Goal: Task Accomplishment & Management: Use online tool/utility

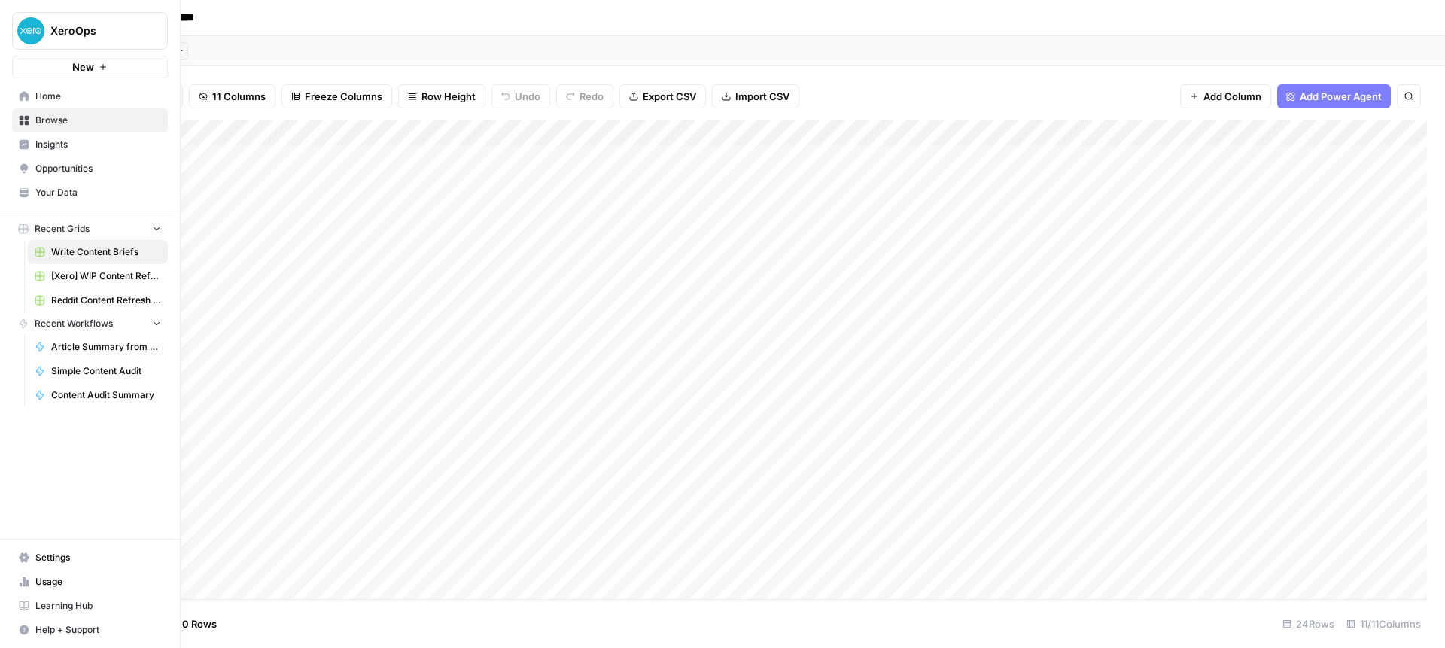
click at [23, 98] on icon at bounding box center [24, 96] width 11 height 11
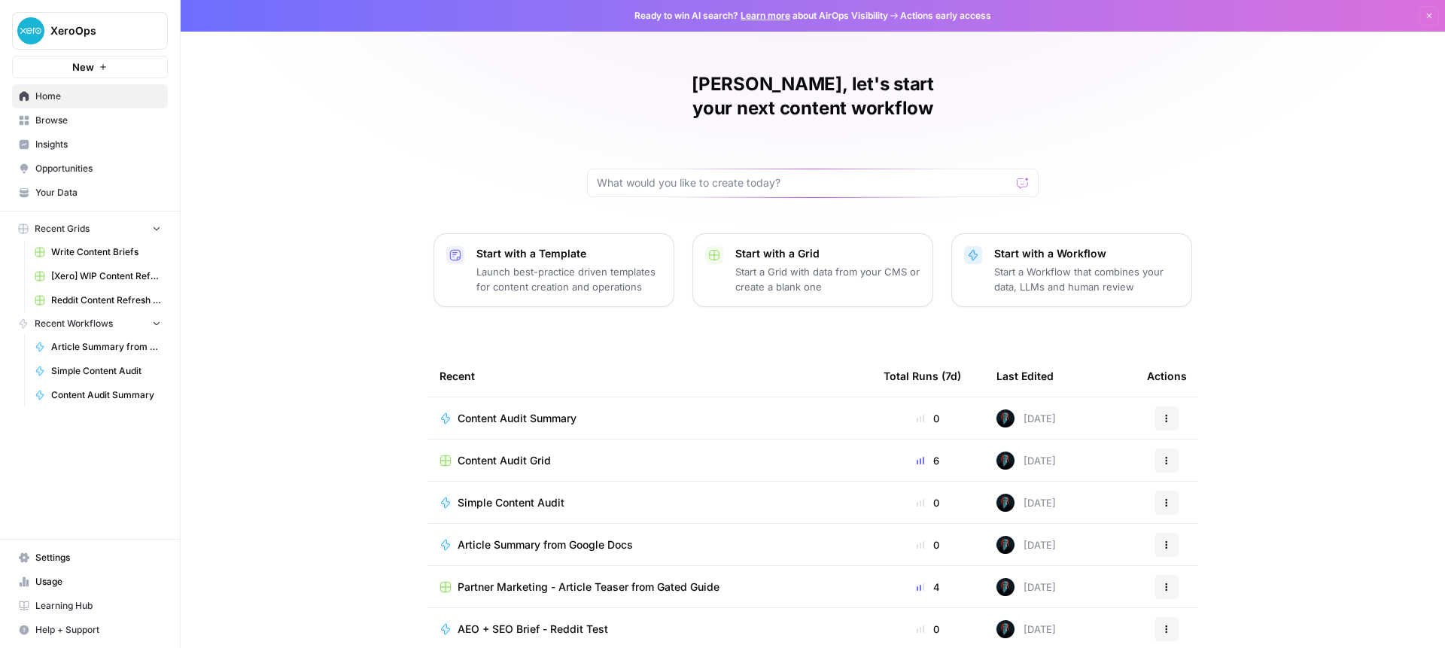
click at [54, 117] on span "Browse" at bounding box center [98, 121] width 126 height 14
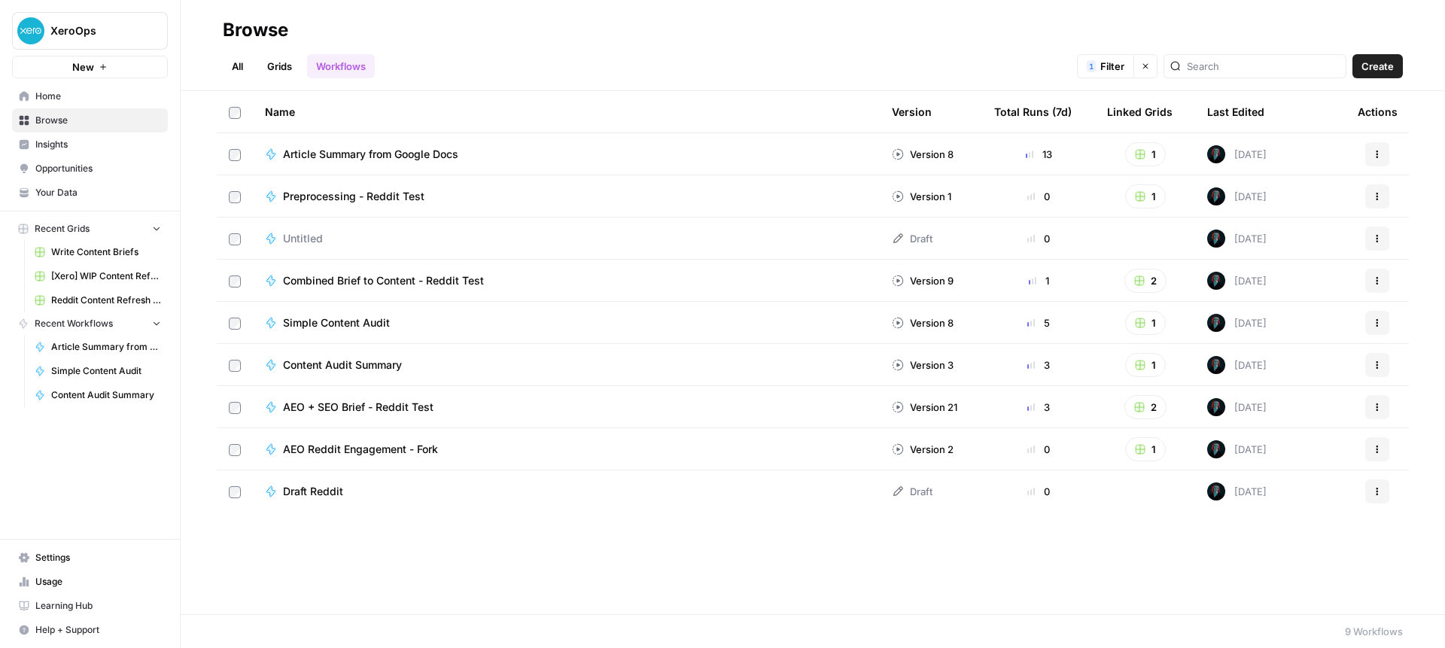
click at [467, 324] on div "Simple Content Audit" at bounding box center [566, 322] width 603 height 15
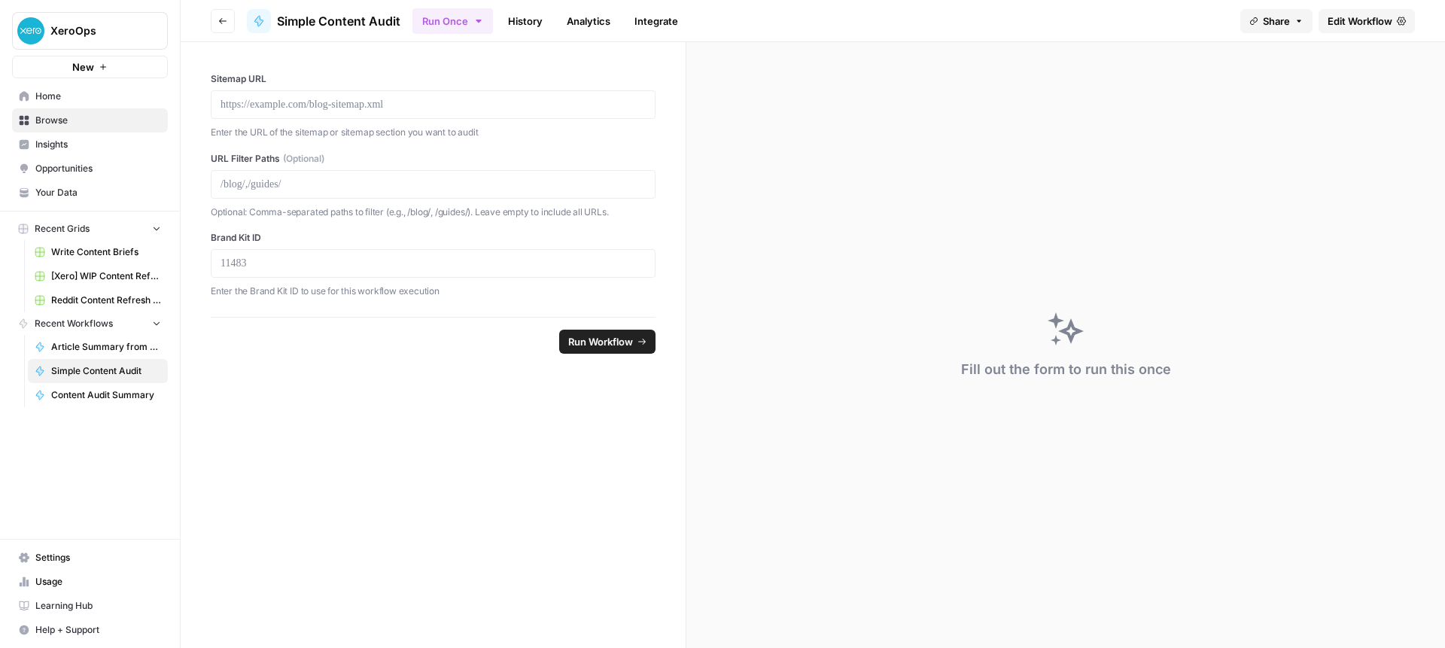
click at [515, 27] on link "History" at bounding box center [525, 21] width 53 height 24
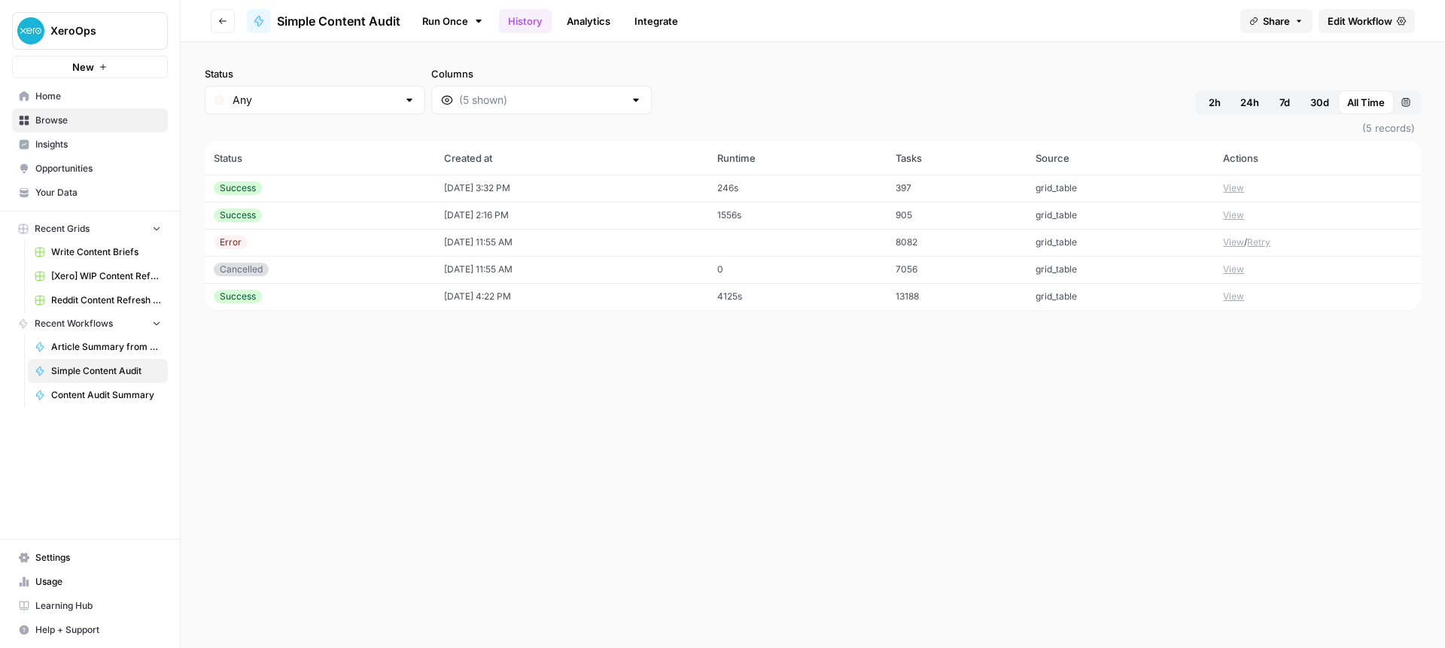
click at [387, 248] on div "Error" at bounding box center [320, 243] width 212 height 14
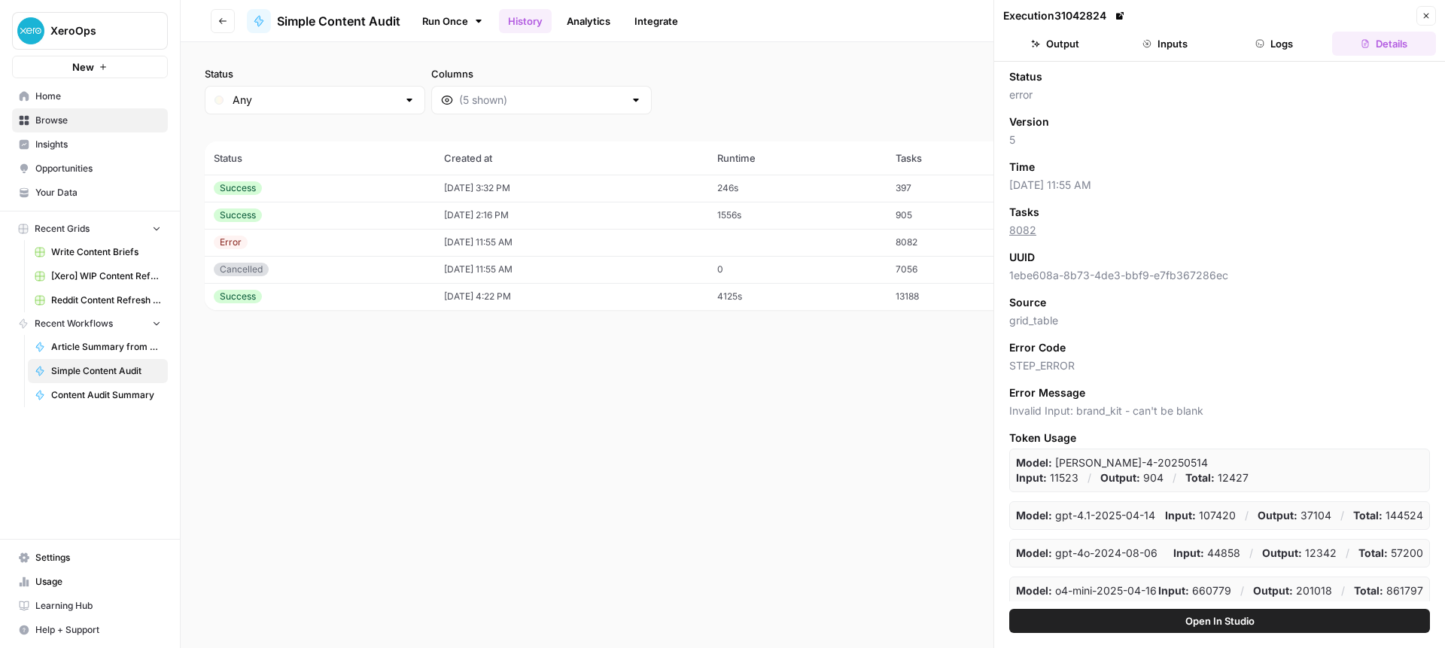
click at [1154, 465] on p "Model: [PERSON_NAME]-4-20250514" at bounding box center [1112, 462] width 192 height 15
click at [1276, 36] on button "Logs" at bounding box center [1275, 44] width 104 height 24
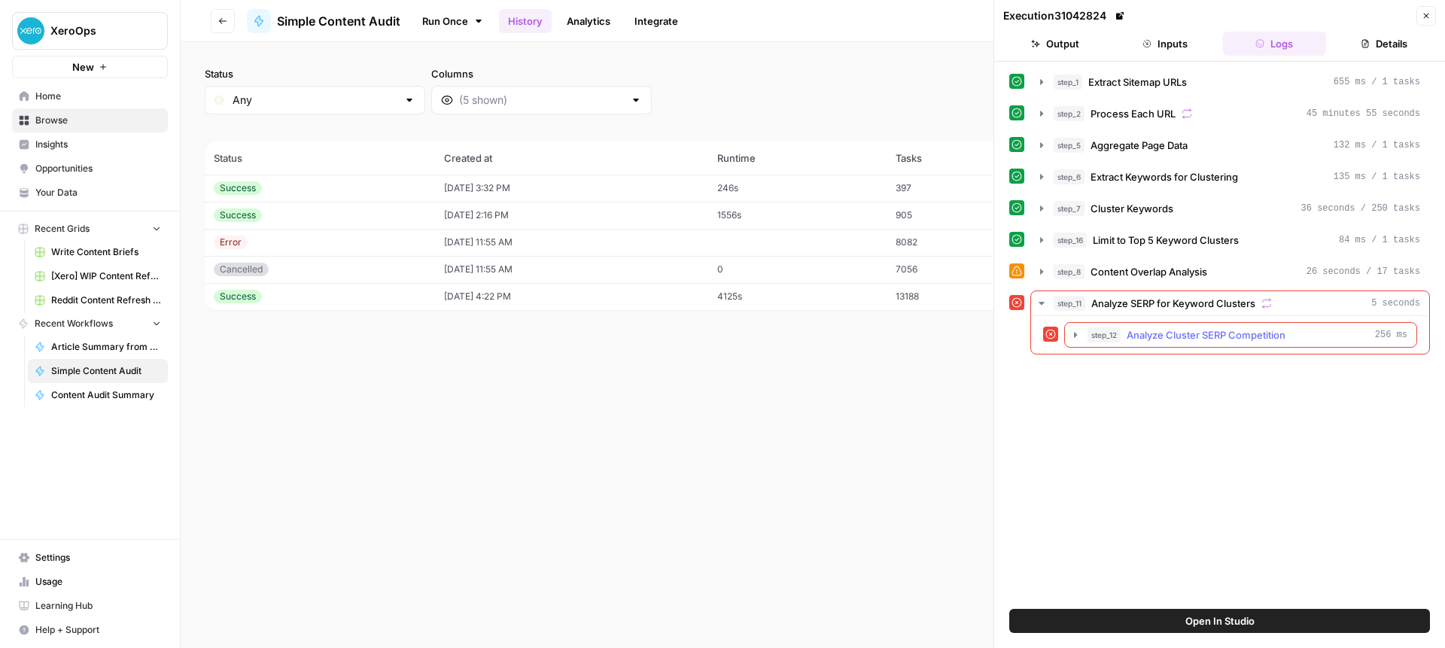
click at [1076, 334] on icon "button" at bounding box center [1075, 334] width 3 height 5
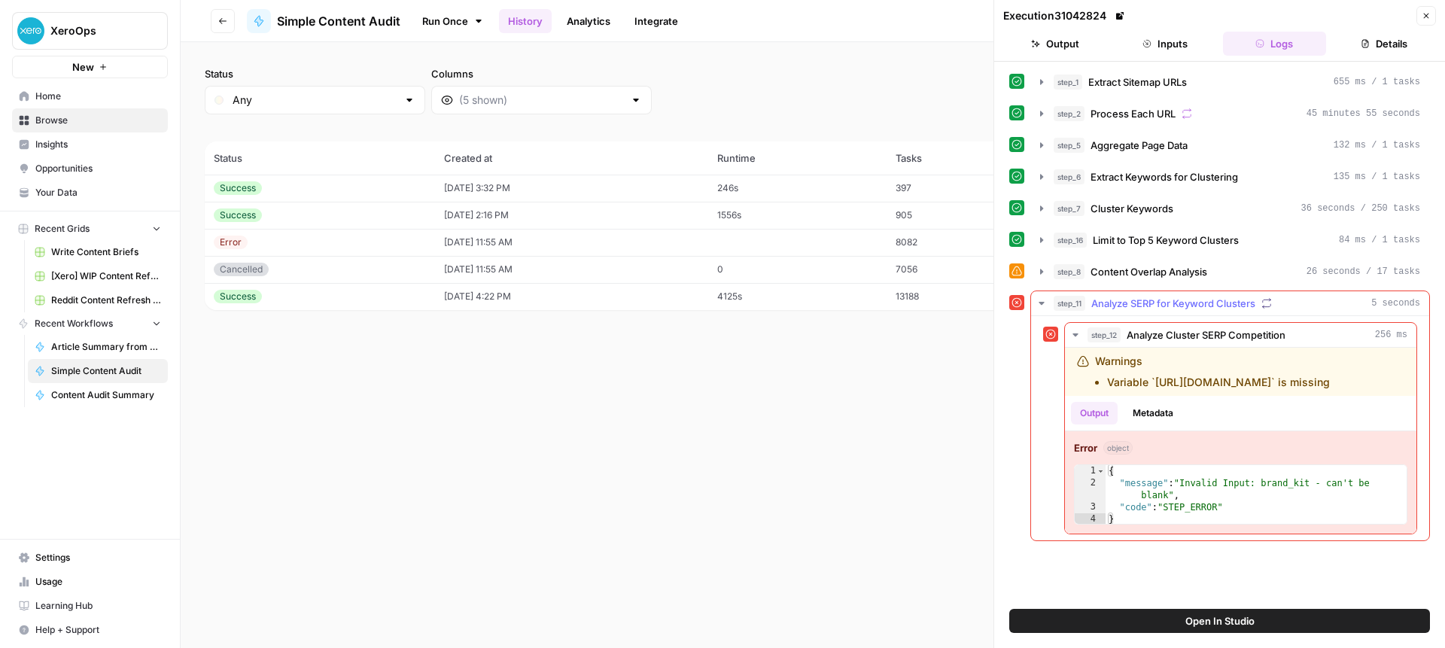
click at [1036, 300] on icon "button" at bounding box center [1041, 303] width 12 height 12
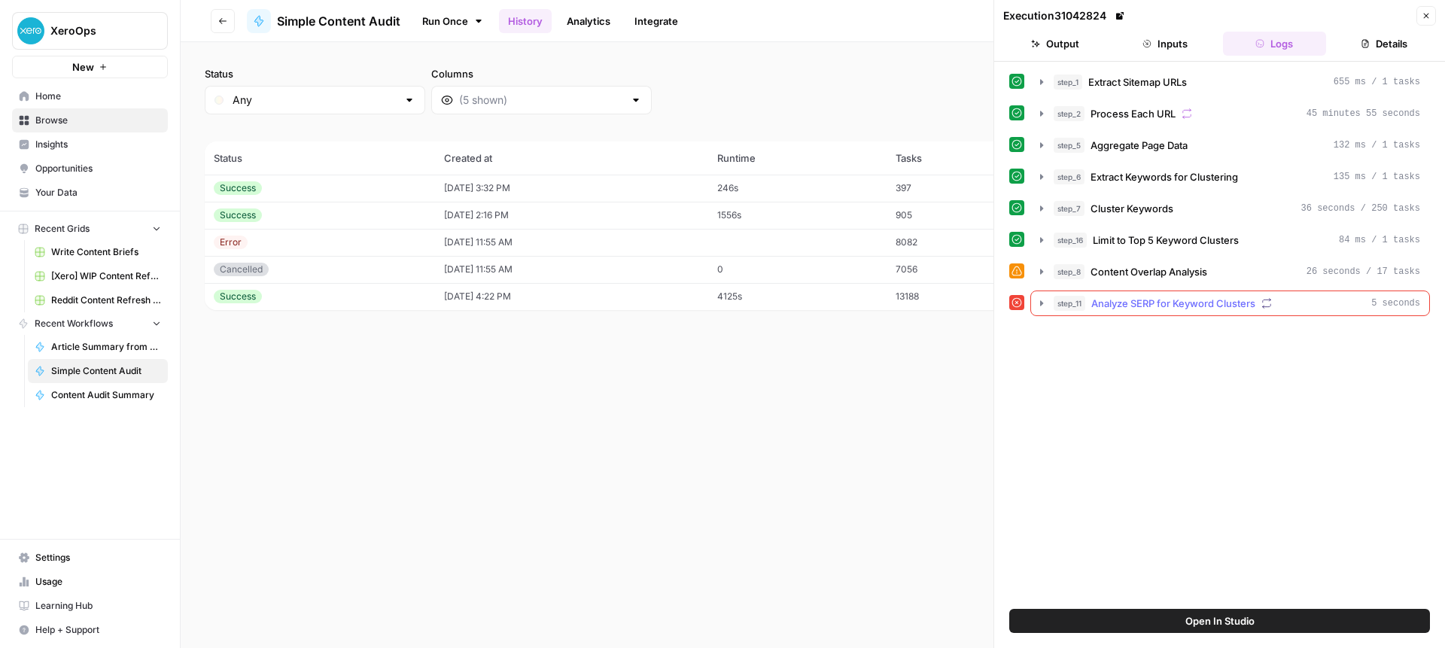
click at [1036, 300] on icon "button" at bounding box center [1041, 303] width 12 height 12
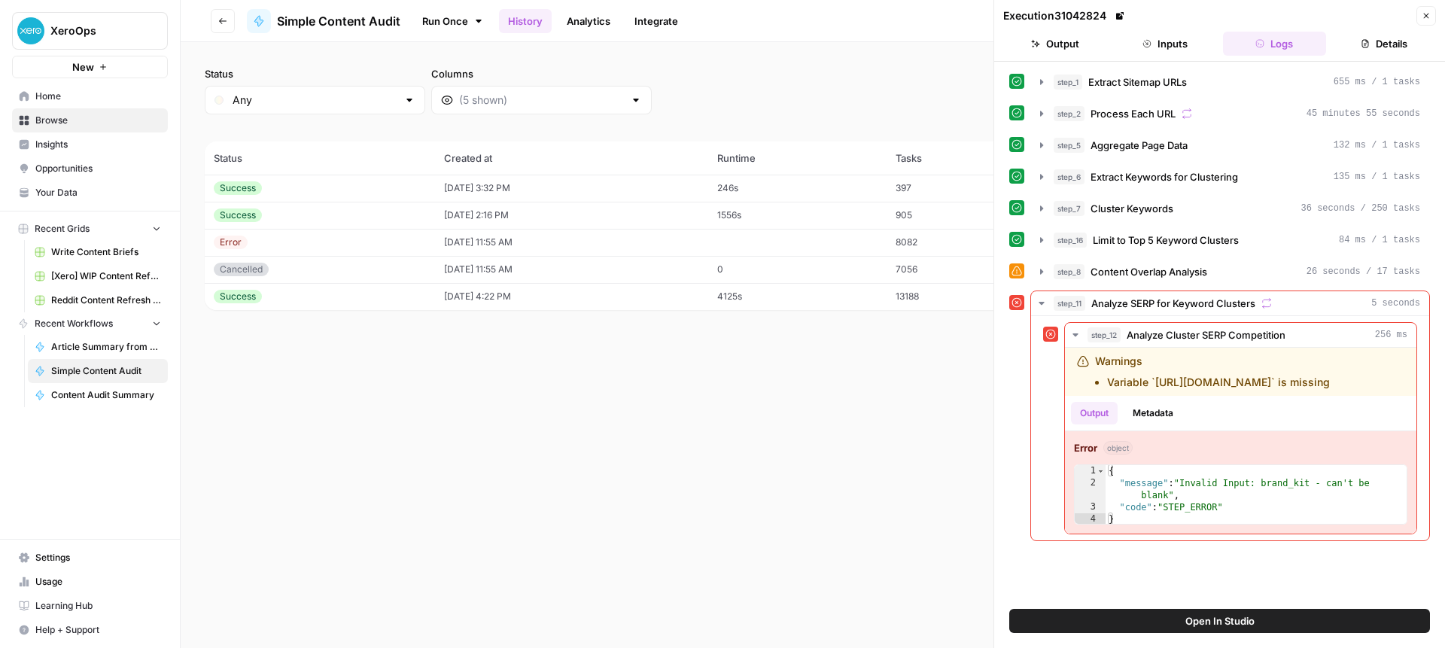
click at [306, 295] on div "Success" at bounding box center [320, 297] width 212 height 14
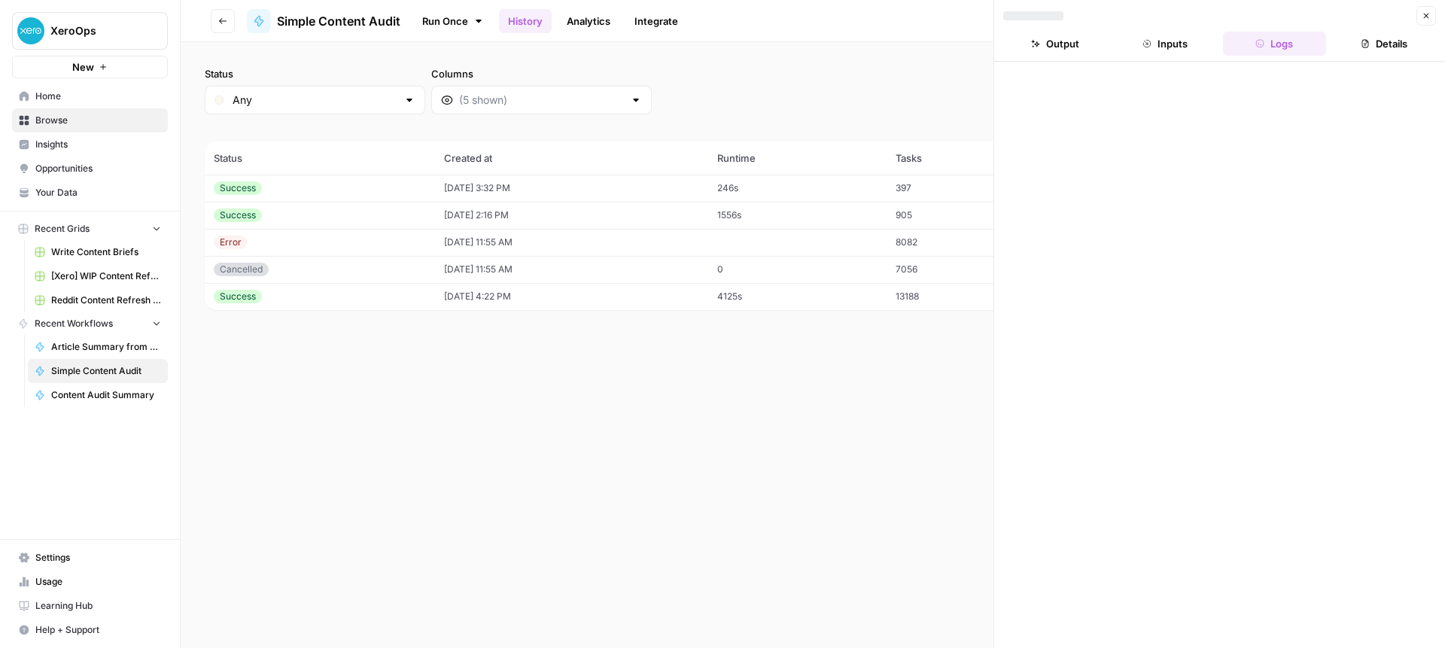
click at [1166, 33] on button "Inputs" at bounding box center [1165, 44] width 104 height 24
click at [1279, 44] on button "Logs" at bounding box center [1275, 44] width 104 height 24
click at [461, 232] on td "[DATE] 11:55 AM" at bounding box center [571, 242] width 273 height 27
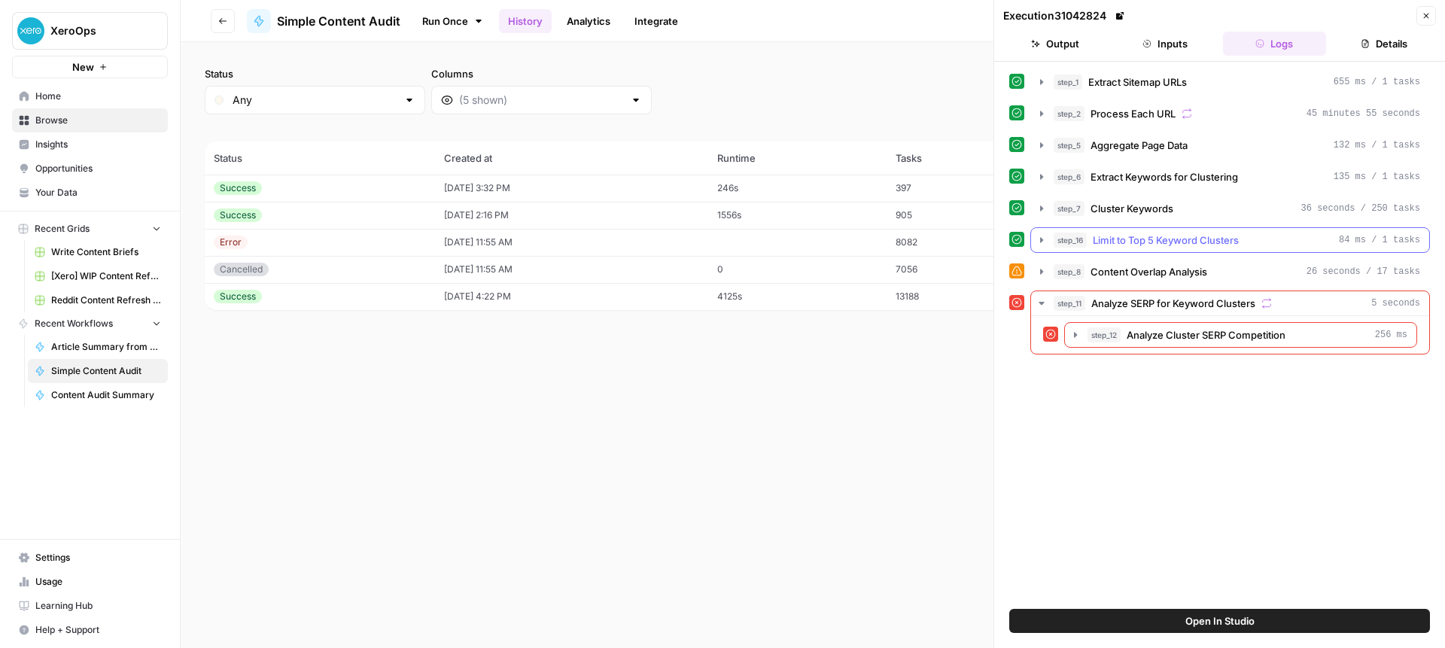
click at [1048, 236] on button "step_16 Limit to Top 5 Keyword Clusters 84 ms / 1 tasks" at bounding box center [1230, 240] width 398 height 24
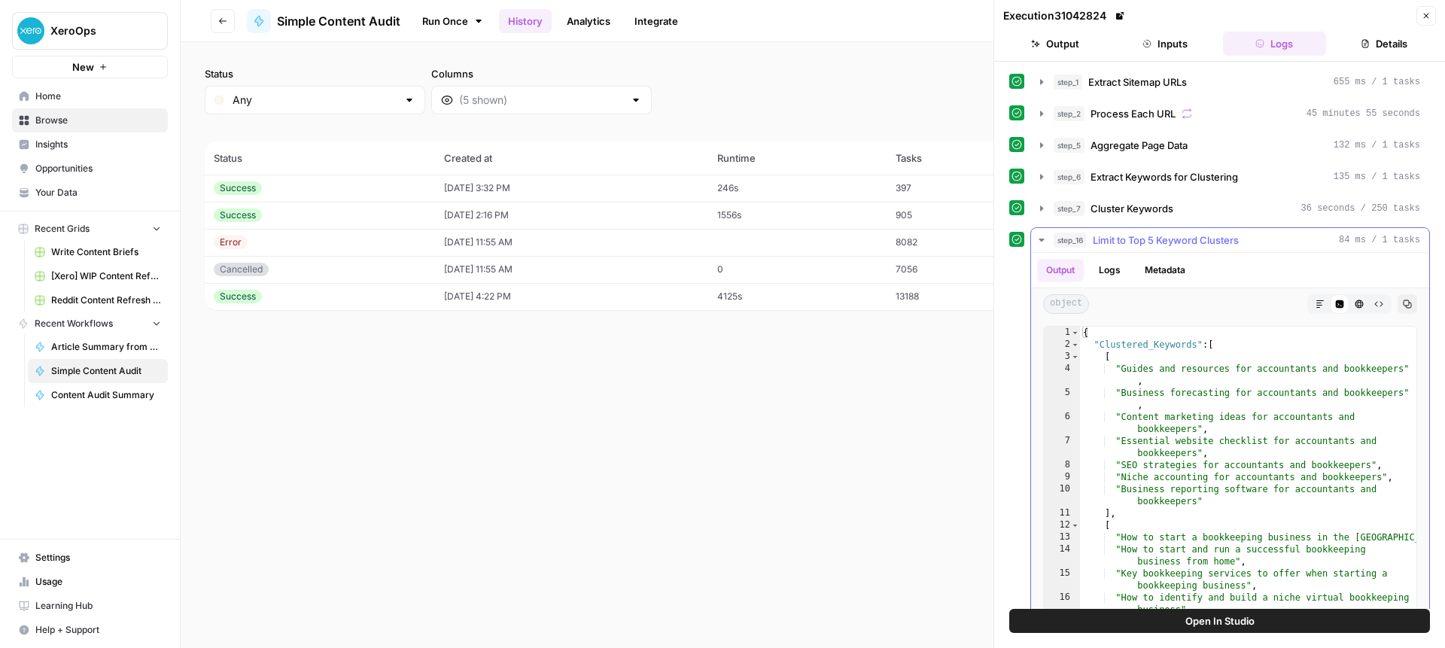
click at [1045, 236] on icon "button" at bounding box center [1041, 240] width 12 height 12
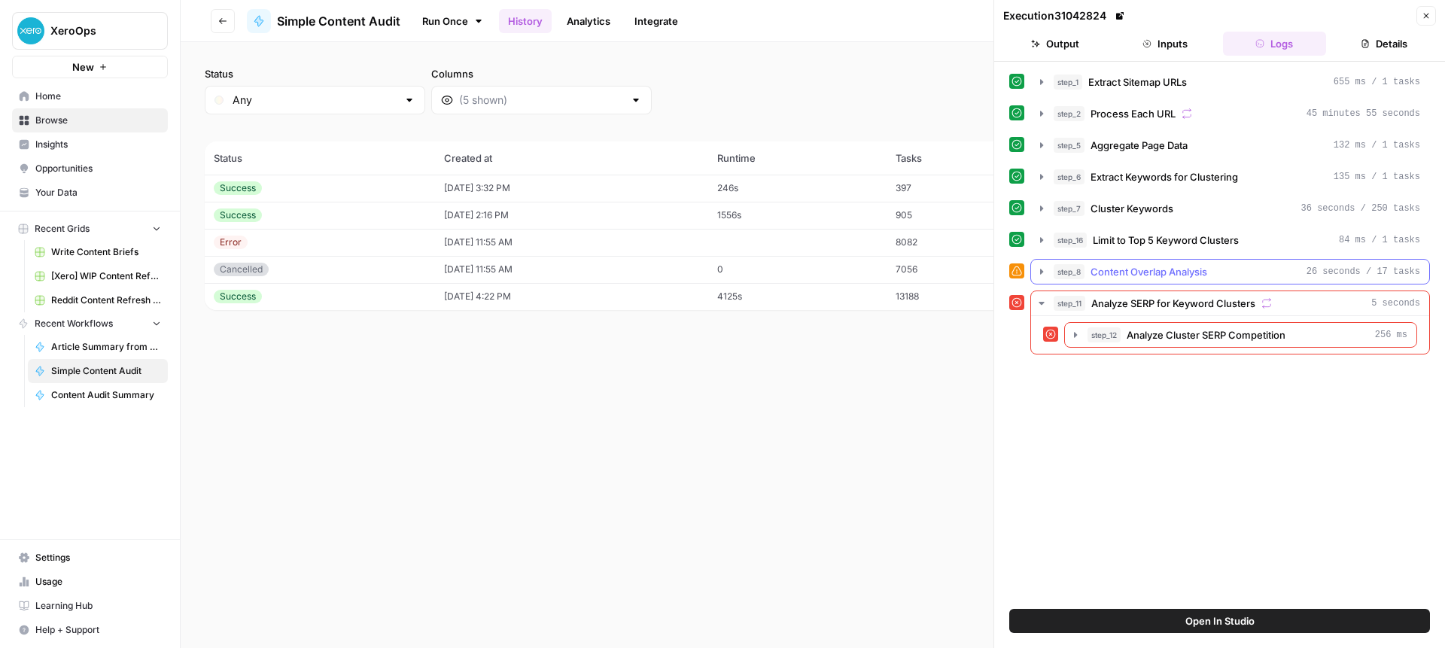
click at [1041, 270] on icon "button" at bounding box center [1041, 271] width 3 height 5
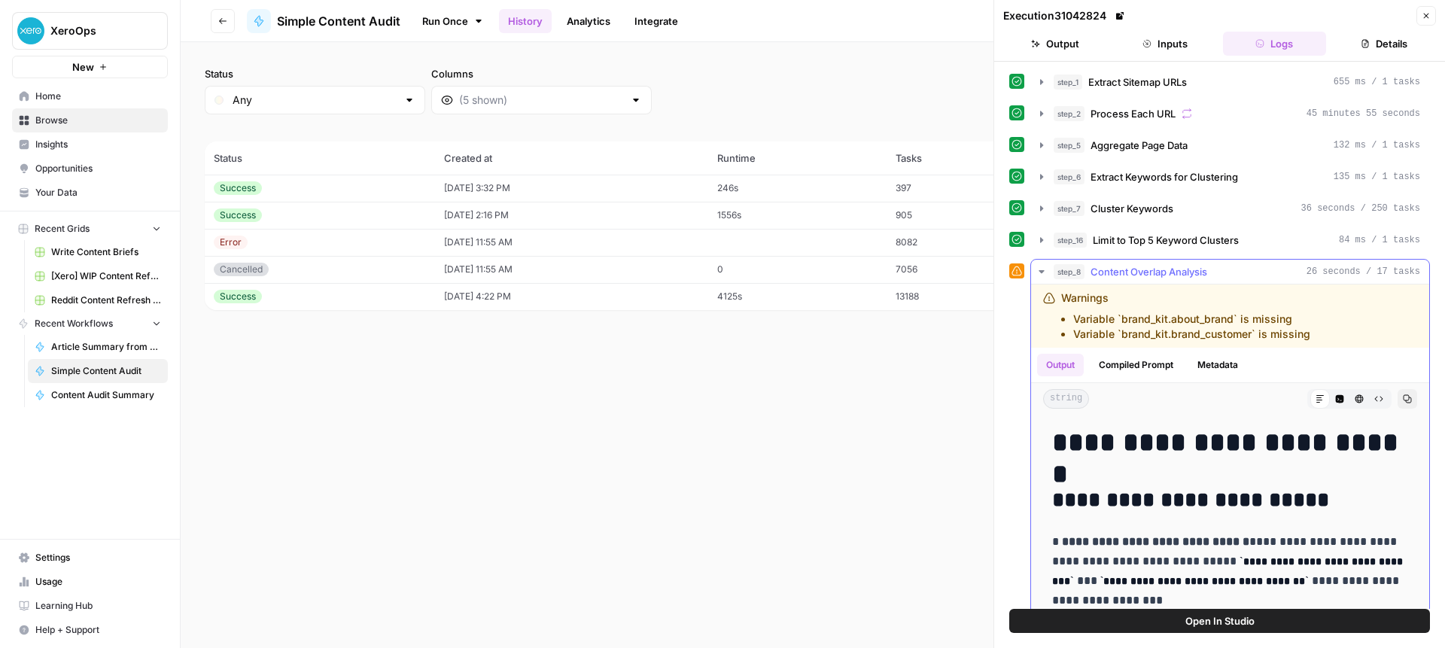
click at [1041, 270] on icon "button" at bounding box center [1041, 271] width 5 height 3
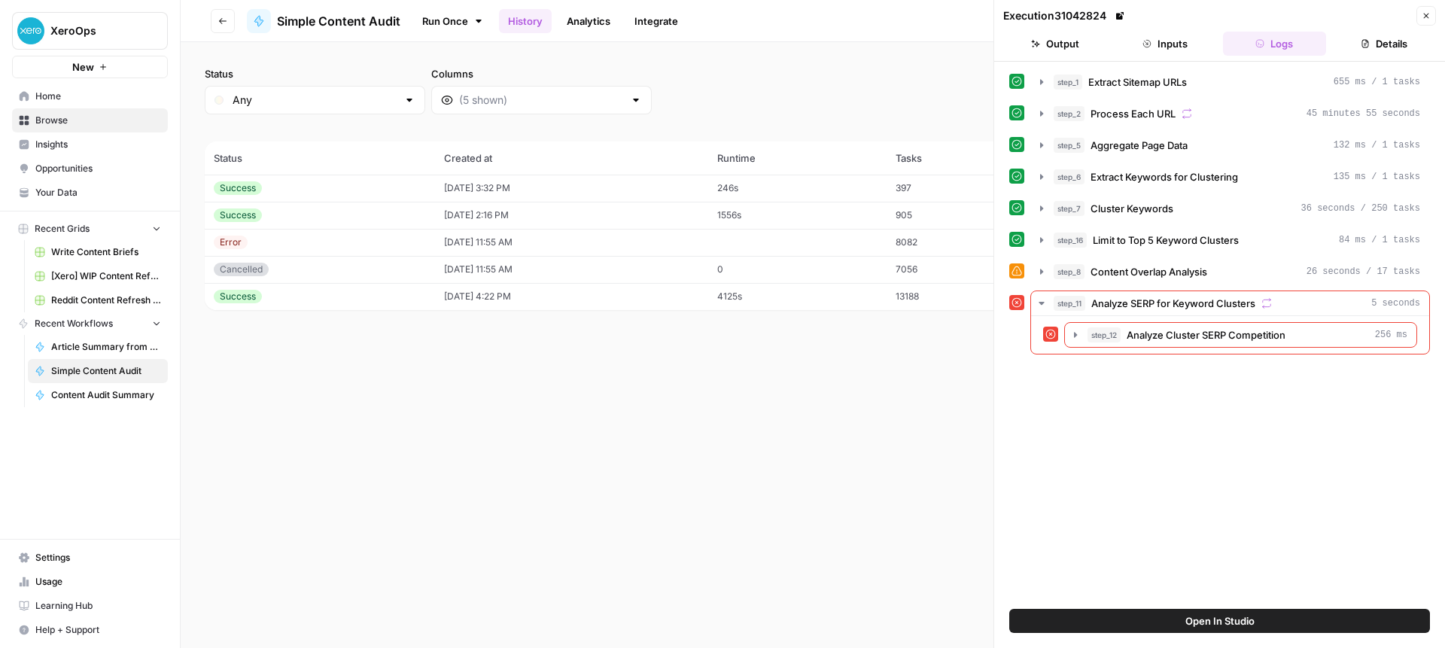
click at [589, 20] on link "Analytics" at bounding box center [589, 21] width 62 height 24
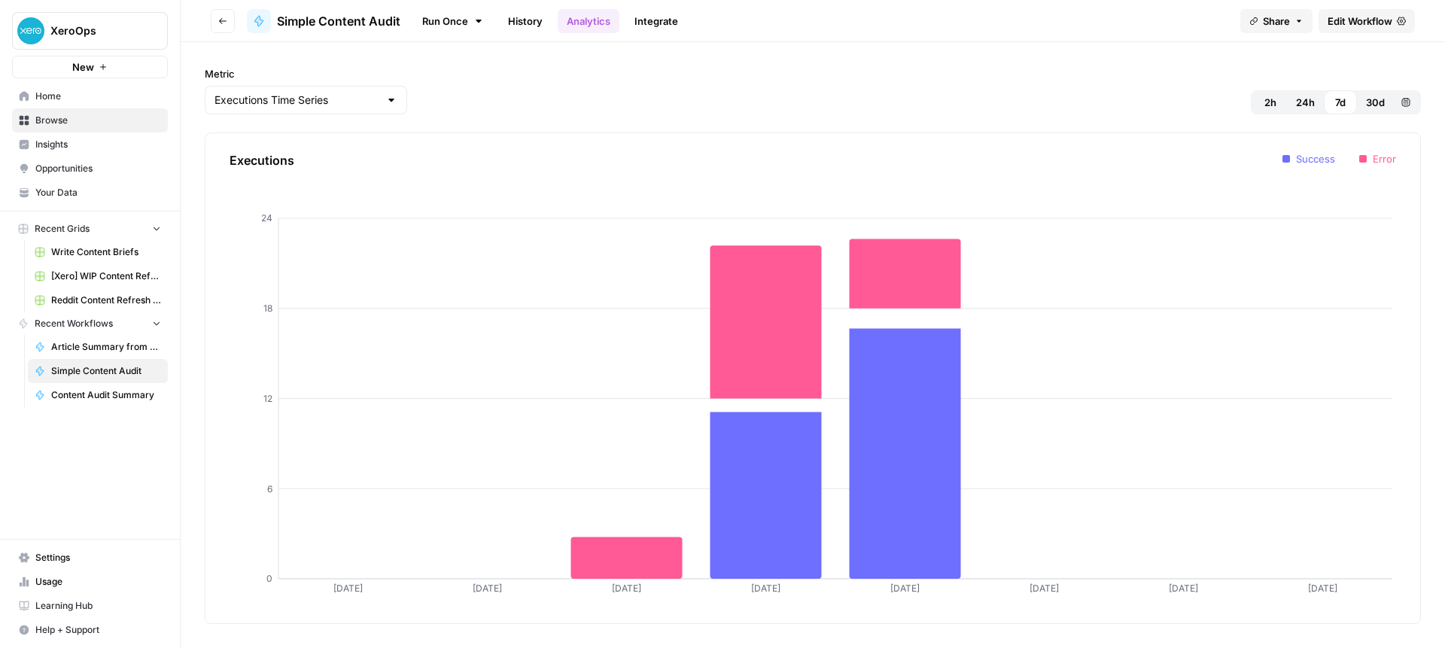
click at [657, 20] on link "Integrate" at bounding box center [656, 21] width 62 height 24
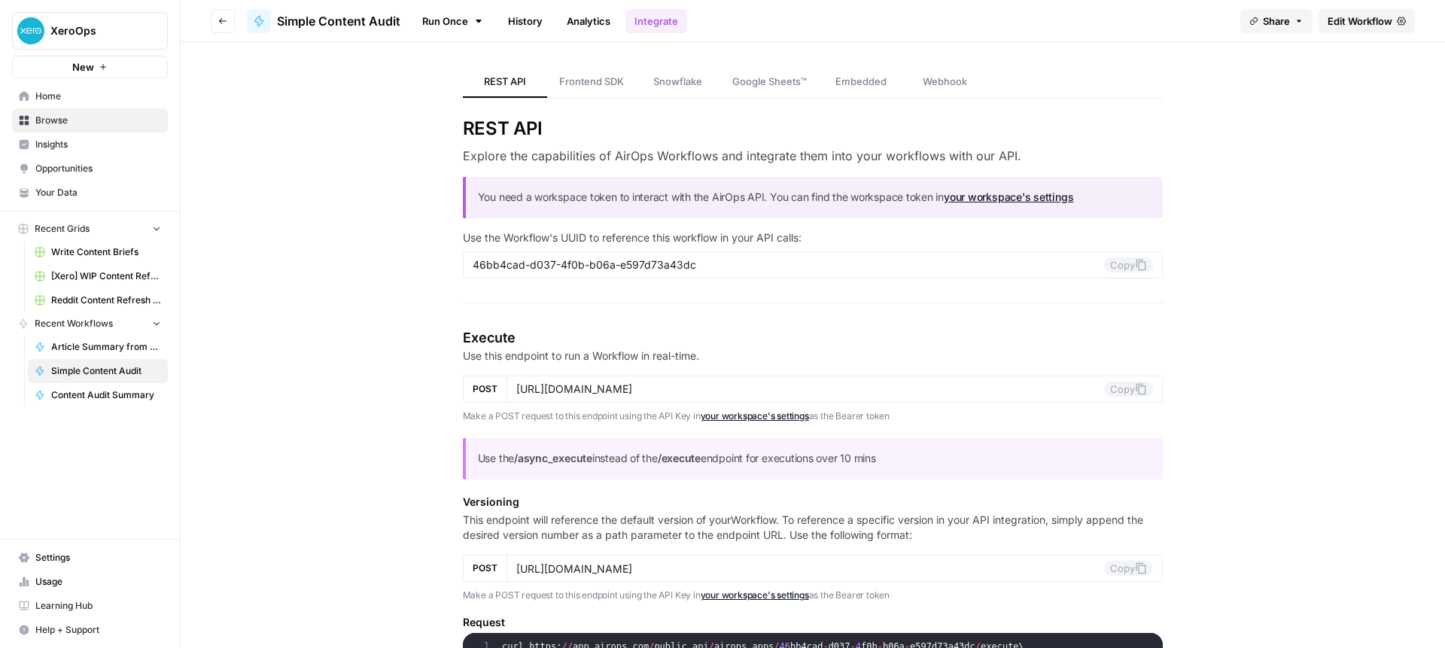
click at [585, 20] on link "Analytics" at bounding box center [589, 21] width 62 height 24
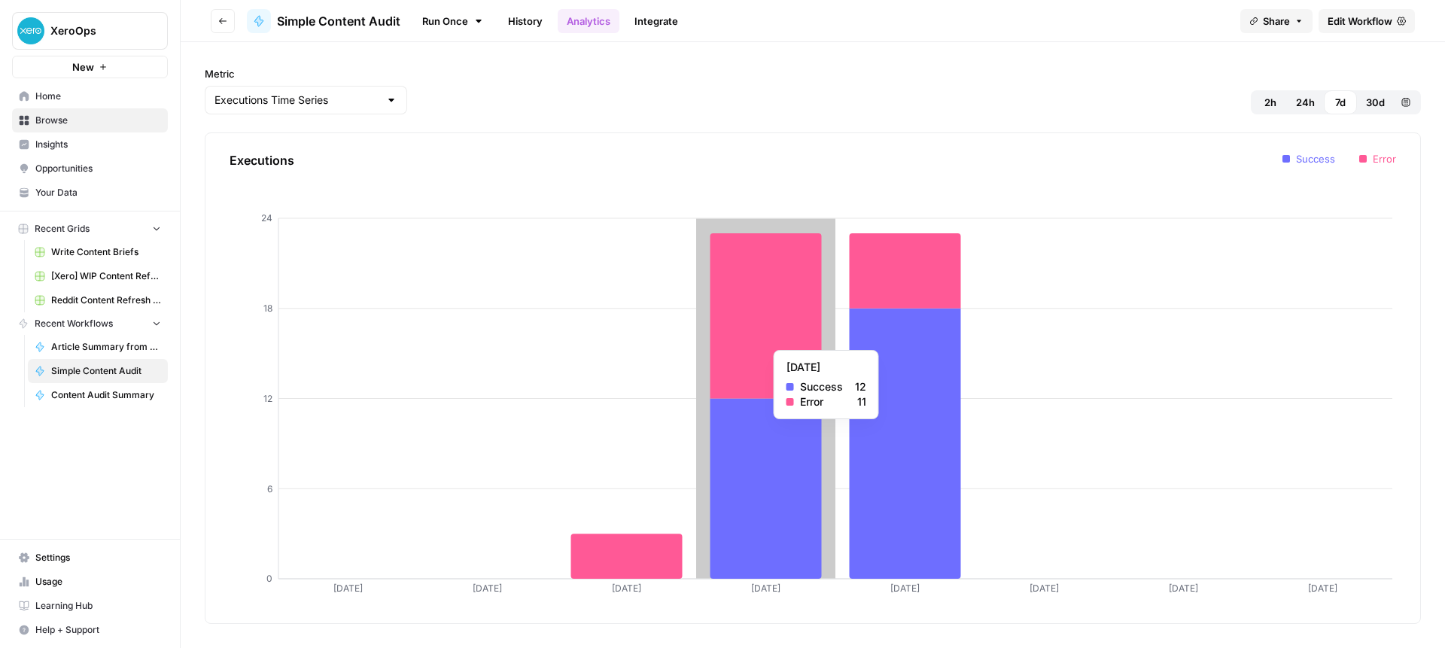
click at [750, 342] on icon at bounding box center [765, 316] width 111 height 166
click at [764, 336] on icon at bounding box center [765, 316] width 111 height 166
click at [781, 351] on icon at bounding box center [765, 316] width 111 height 166
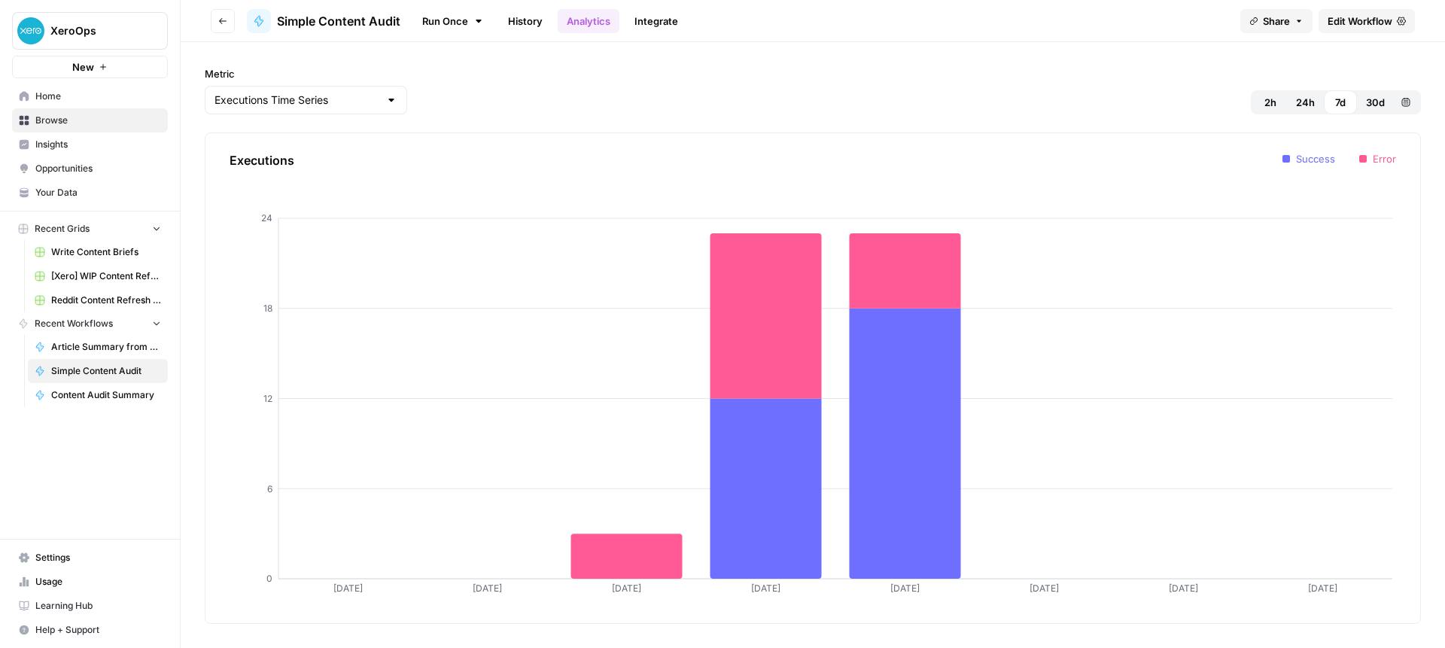
click at [514, 22] on link "History" at bounding box center [525, 21] width 53 height 24
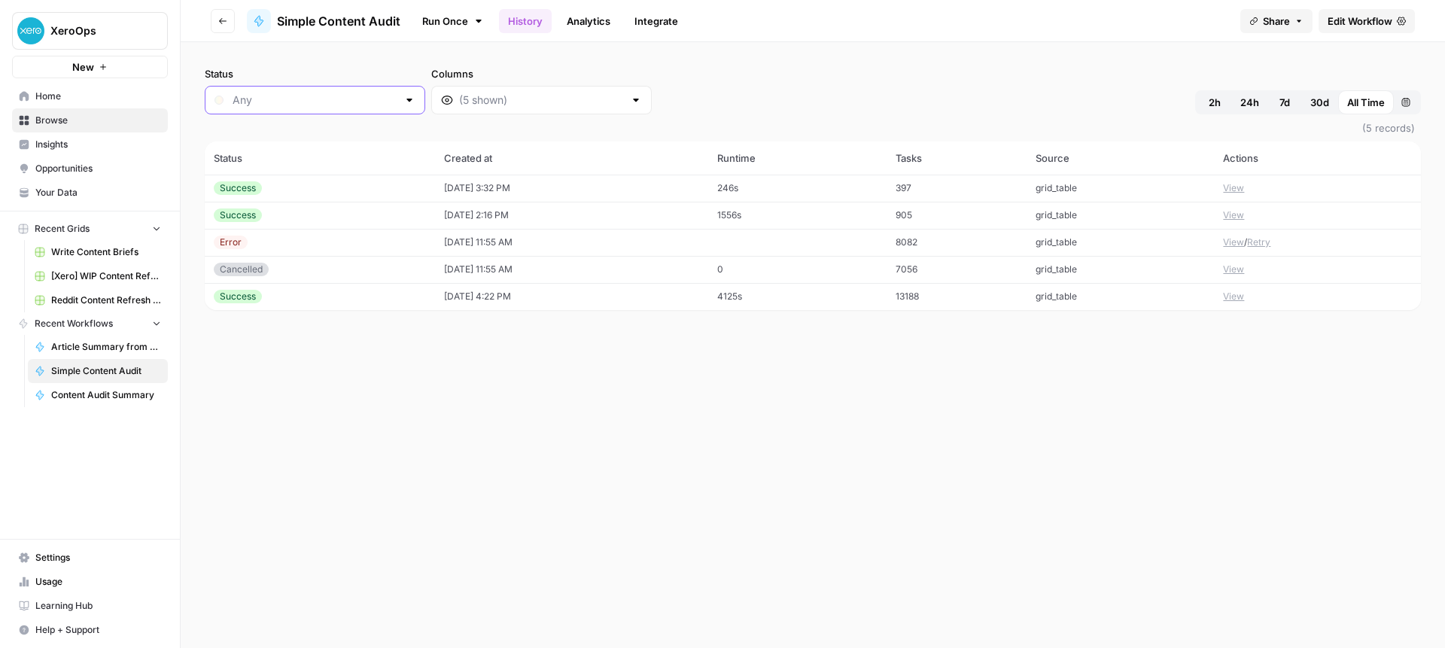
click at [343, 96] on input "Status" at bounding box center [315, 100] width 165 height 15
click at [304, 181] on span "Error" at bounding box center [301, 179] width 131 height 15
type input "Error"
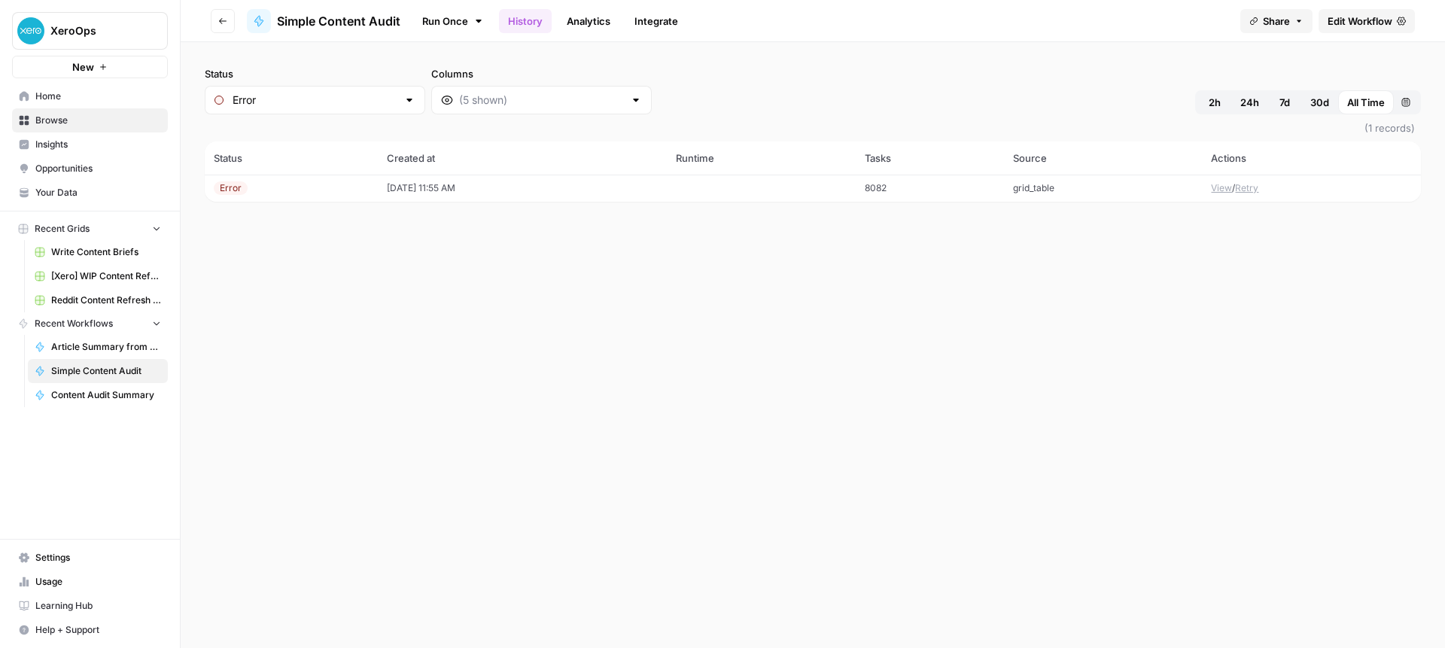
click at [296, 195] on div "Error" at bounding box center [291, 188] width 155 height 14
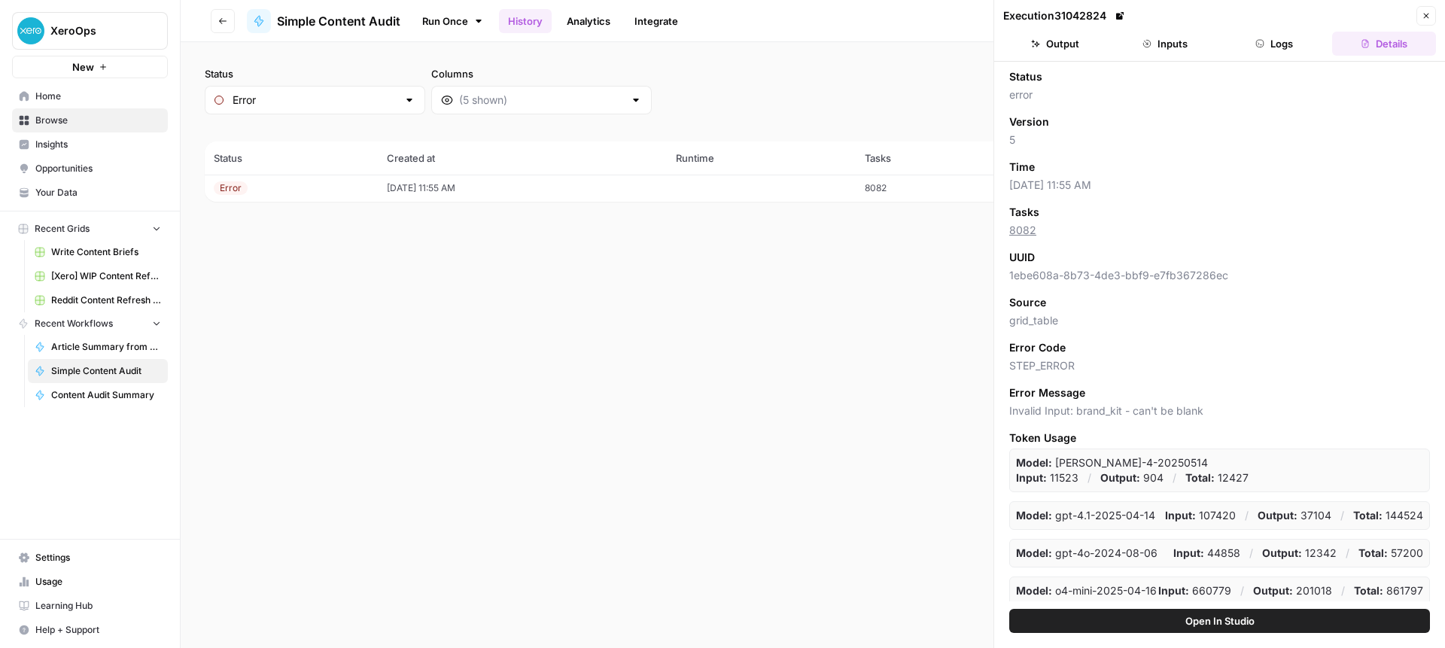
click at [1174, 469] on p "Model: [PERSON_NAME]-4-20250514" at bounding box center [1112, 462] width 192 height 15
drag, startPoint x: 1180, startPoint y: 464, endPoint x: 1164, endPoint y: 471, distance: 17.5
click at [1165, 471] on div "Model: [PERSON_NAME]-4-20250514 Input: 11523 / Output: 904 / Total: 12427" at bounding box center [1219, 471] width 421 height 44
click at [1145, 467] on p "Model: [PERSON_NAME]-4-20250514" at bounding box center [1112, 462] width 192 height 15
click at [1037, 225] on span "8082" at bounding box center [1219, 230] width 421 height 15
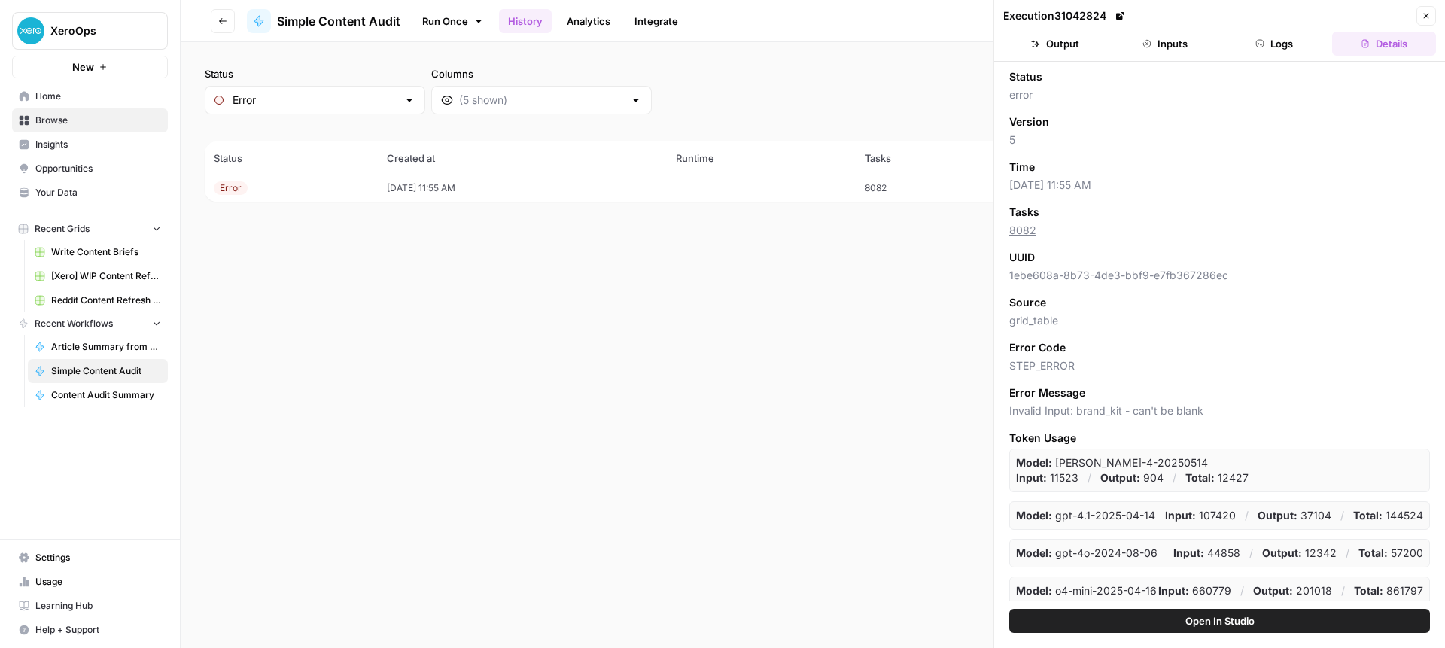
click at [1026, 229] on link "8082" at bounding box center [1022, 230] width 27 height 13
click at [1426, 17] on icon "button" at bounding box center [1426, 16] width 5 height 5
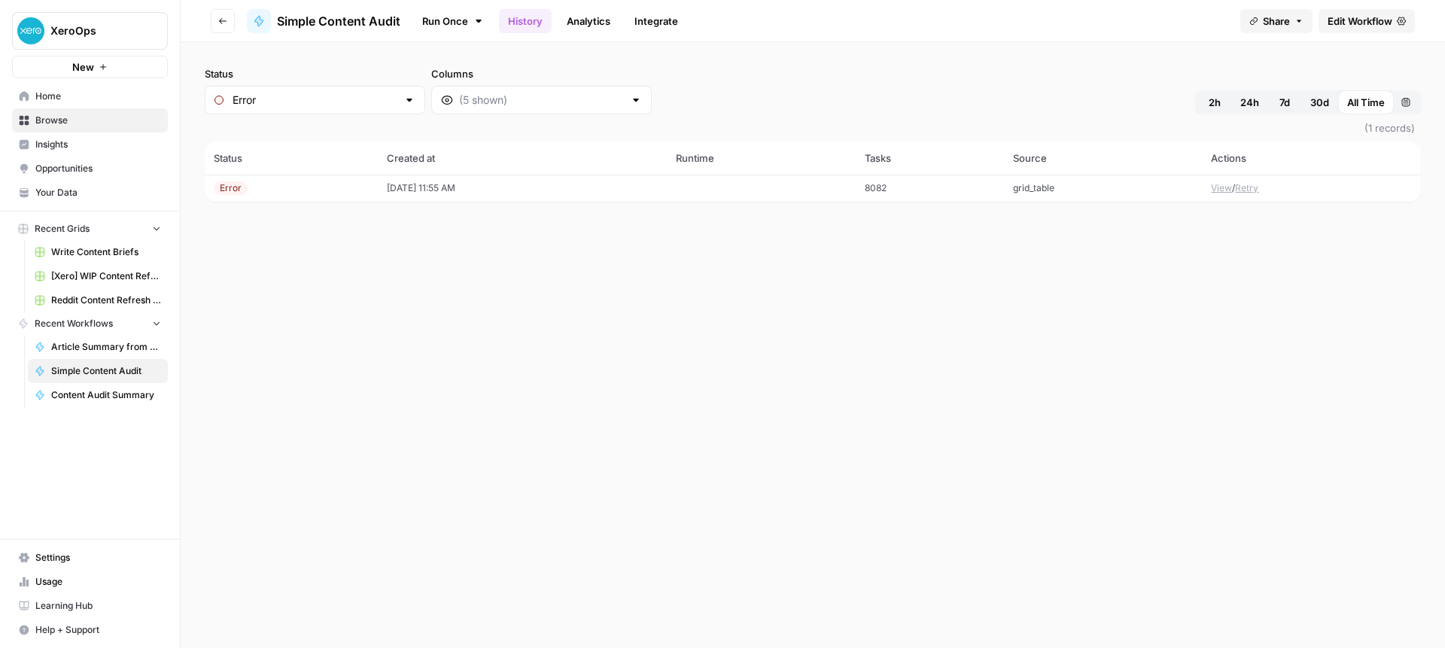
click at [337, 22] on span "Simple Content Audit" at bounding box center [338, 21] width 123 height 18
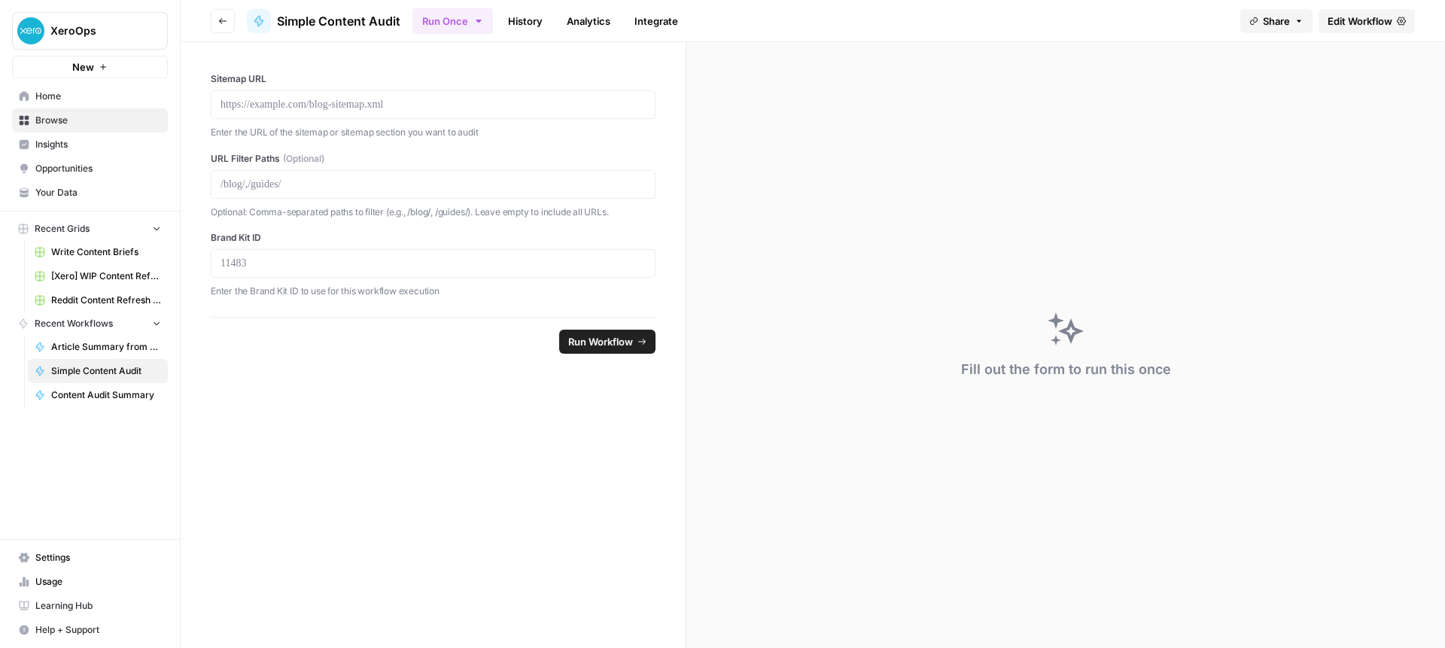
click at [1339, 20] on span "Edit Workflow" at bounding box center [1359, 21] width 65 height 15
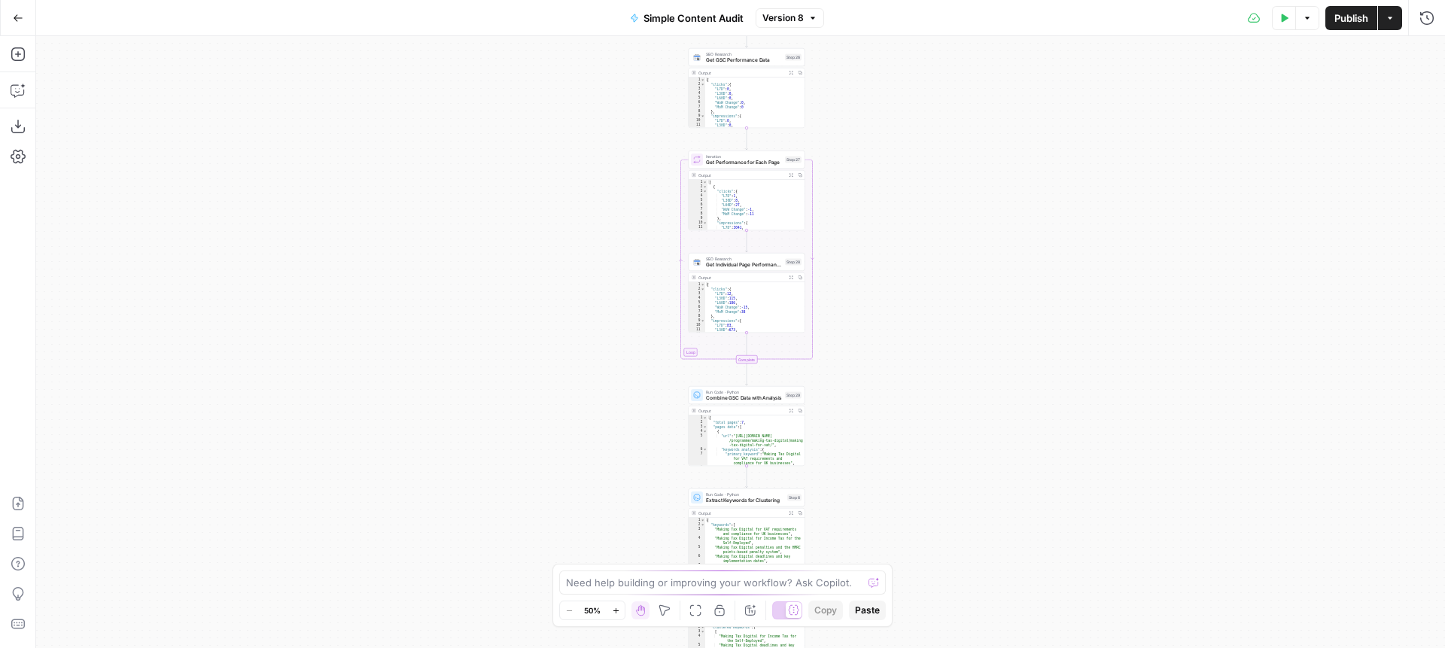
drag, startPoint x: 860, startPoint y: 315, endPoint x: 874, endPoint y: 386, distance: 72.9
click at [881, 422] on div "Workflow Input Settings Inputs Content Processing Extract Sitemap URLs Step 1 O…" at bounding box center [740, 342] width 1409 height 612
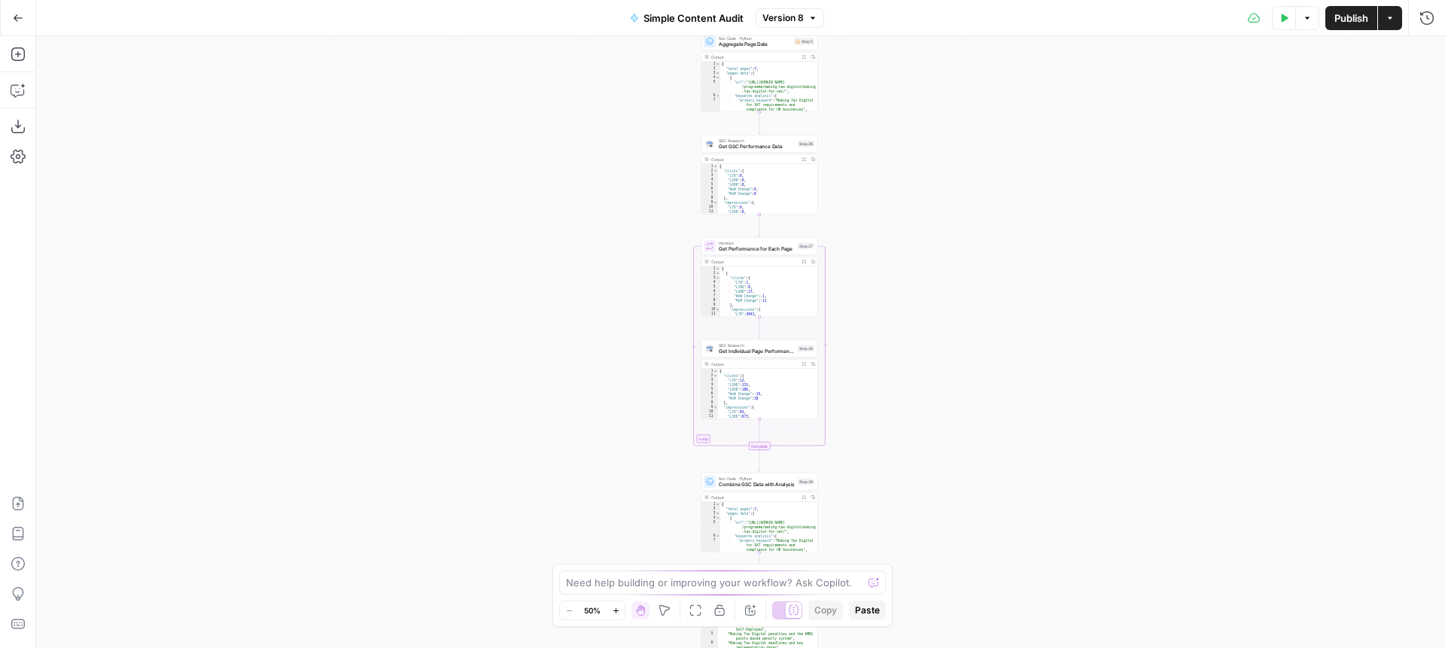
drag, startPoint x: 868, startPoint y: 217, endPoint x: 750, endPoint y: 388, distance: 207.7
click at [750, 388] on div "Workflow Input Settings Inputs Content Processing Extract Sitemap URLs Step 1 O…" at bounding box center [740, 342] width 1409 height 612
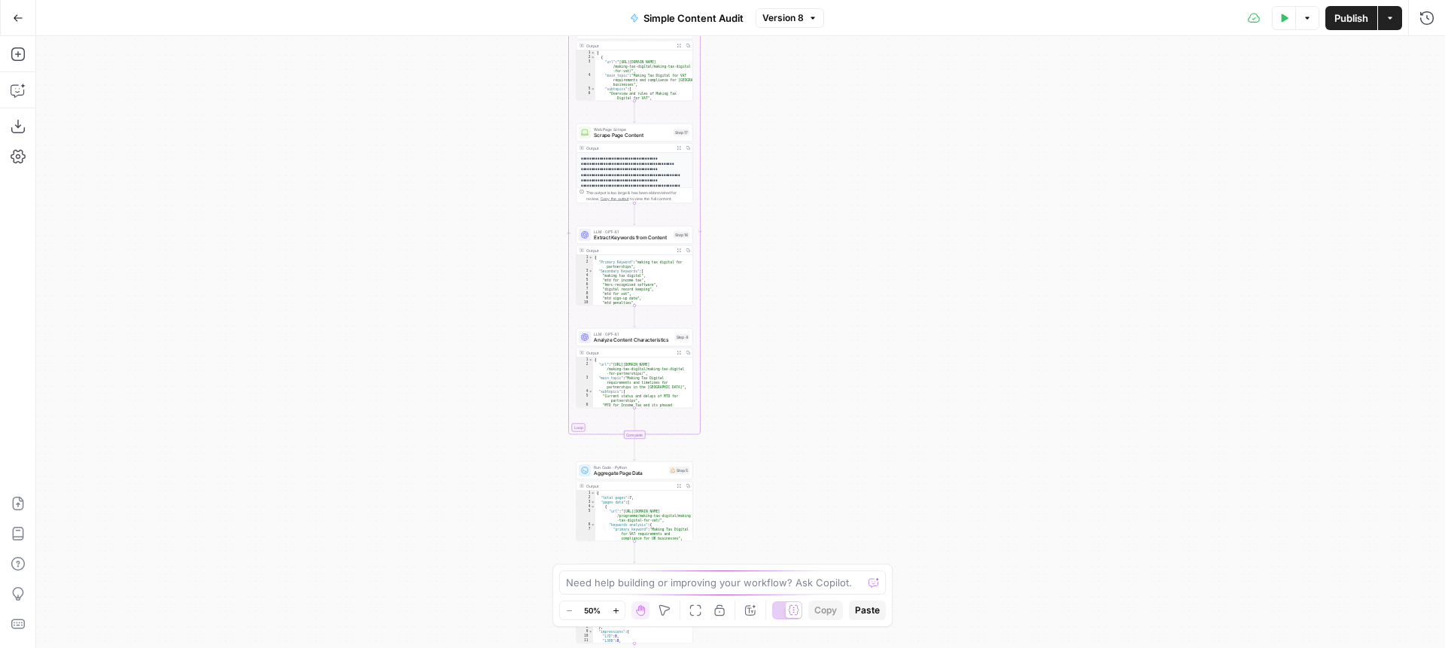
click at [761, 452] on div "Workflow Input Settings Inputs Content Processing Extract Sitemap URLs Step 1 O…" at bounding box center [740, 342] width 1409 height 612
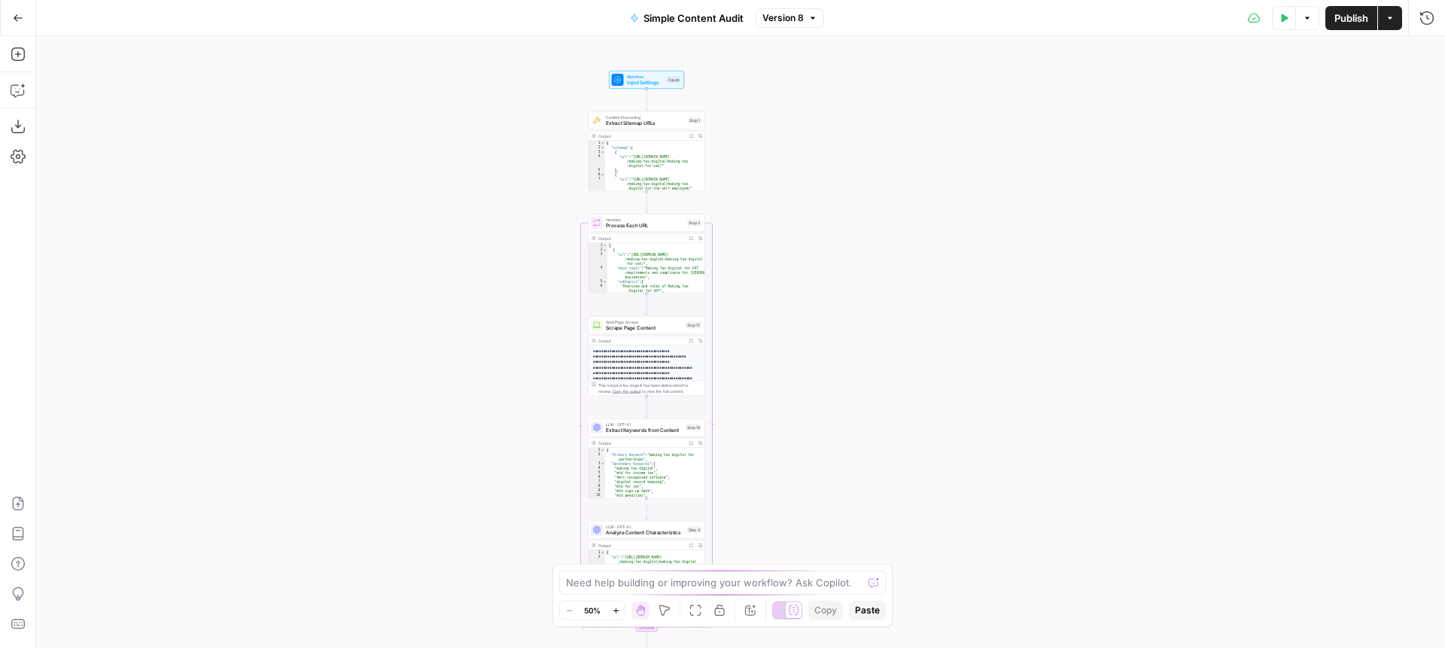
drag, startPoint x: 778, startPoint y: 254, endPoint x: 800, endPoint y: 414, distance: 161.0
click at [790, 453] on div "Workflow Input Settings Inputs Content Processing Extract Sitemap URLs Step 1 O…" at bounding box center [740, 342] width 1409 height 612
click at [776, 269] on div "Workflow Input Settings Inputs Content Processing Extract Sitemap URLs Step 1 O…" at bounding box center [740, 342] width 1409 height 612
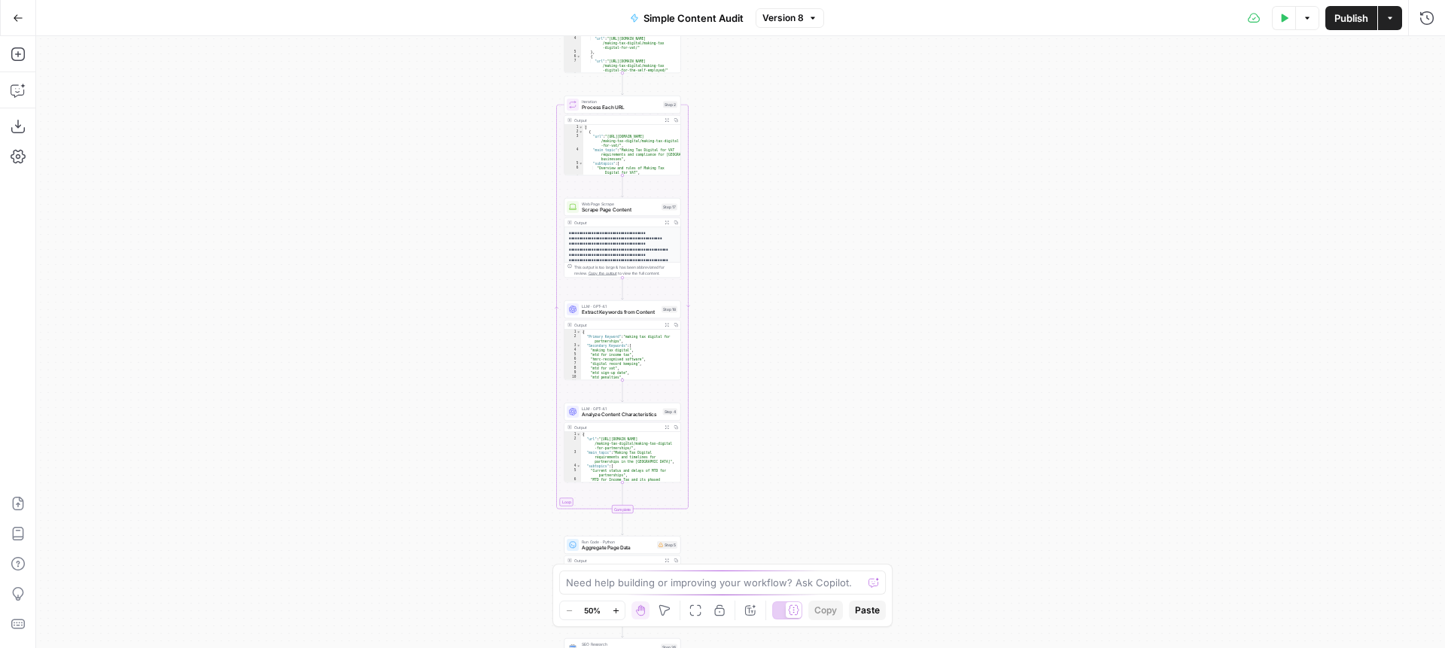
drag, startPoint x: 750, startPoint y: 238, endPoint x: 745, endPoint y: 220, distance: 17.9
click at [745, 221] on div "Workflow Input Settings Inputs Content Processing Extract Sitemap URLs Step 1 O…" at bounding box center [740, 342] width 1409 height 612
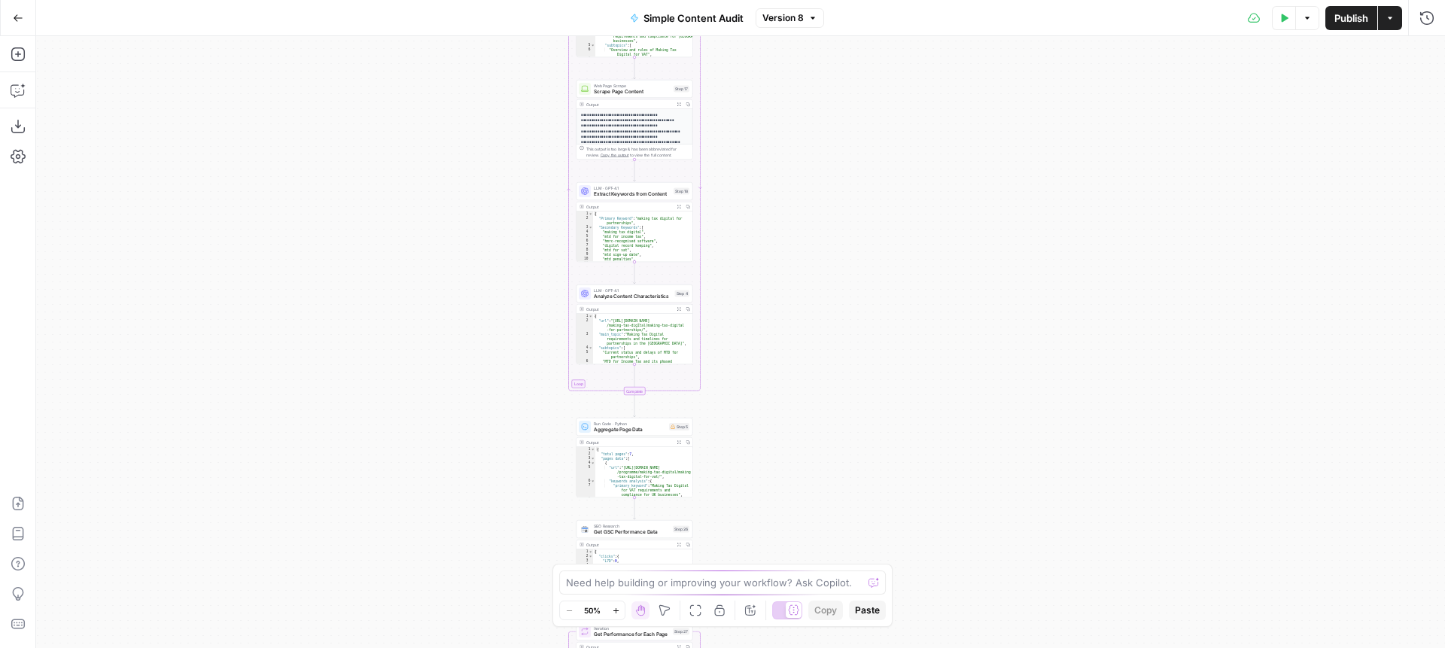
drag, startPoint x: 747, startPoint y: 320, endPoint x: 759, endPoint y: 205, distance: 114.9
click at [759, 205] on div "Workflow Input Settings Inputs Content Processing Extract Sitemap URLs Step 1 O…" at bounding box center [740, 342] width 1409 height 612
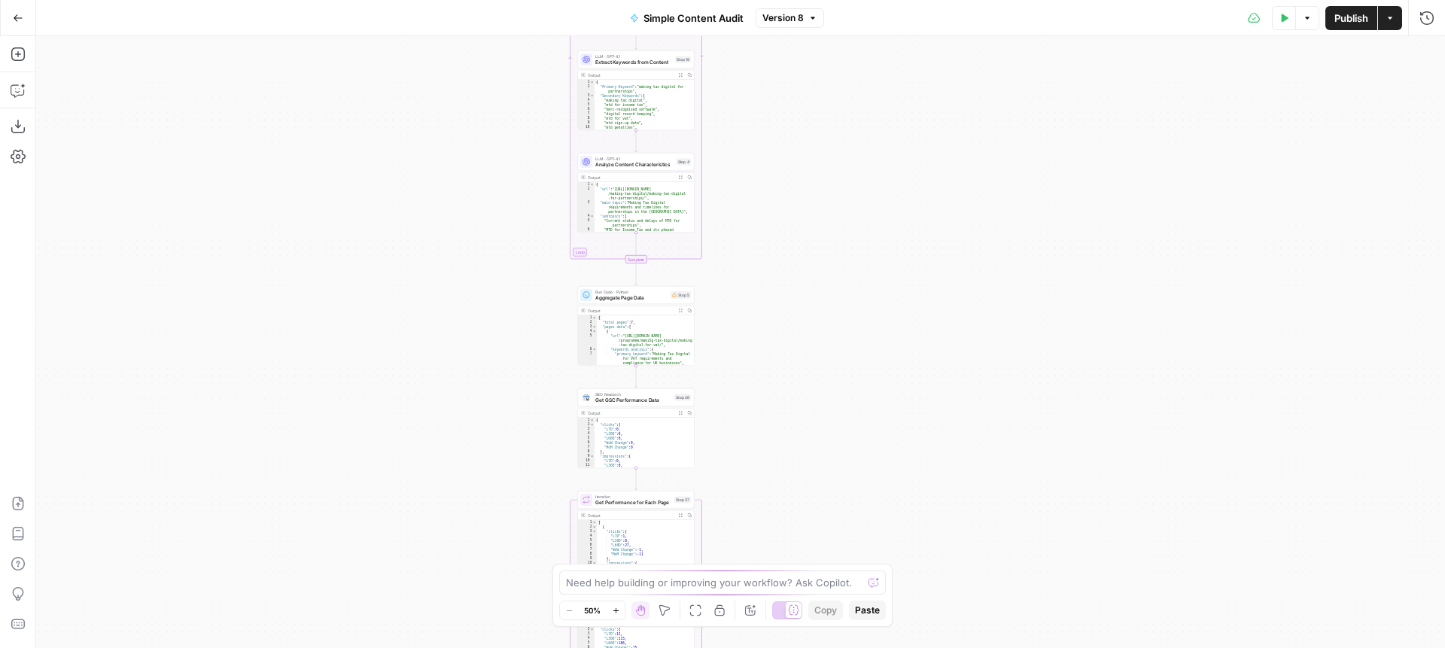
drag, startPoint x: 768, startPoint y: 316, endPoint x: 769, endPoint y: 195, distance: 121.2
click at [769, 196] on div "Workflow Input Settings Inputs Content Processing Extract Sitemap URLs Step 1 O…" at bounding box center [740, 342] width 1409 height 612
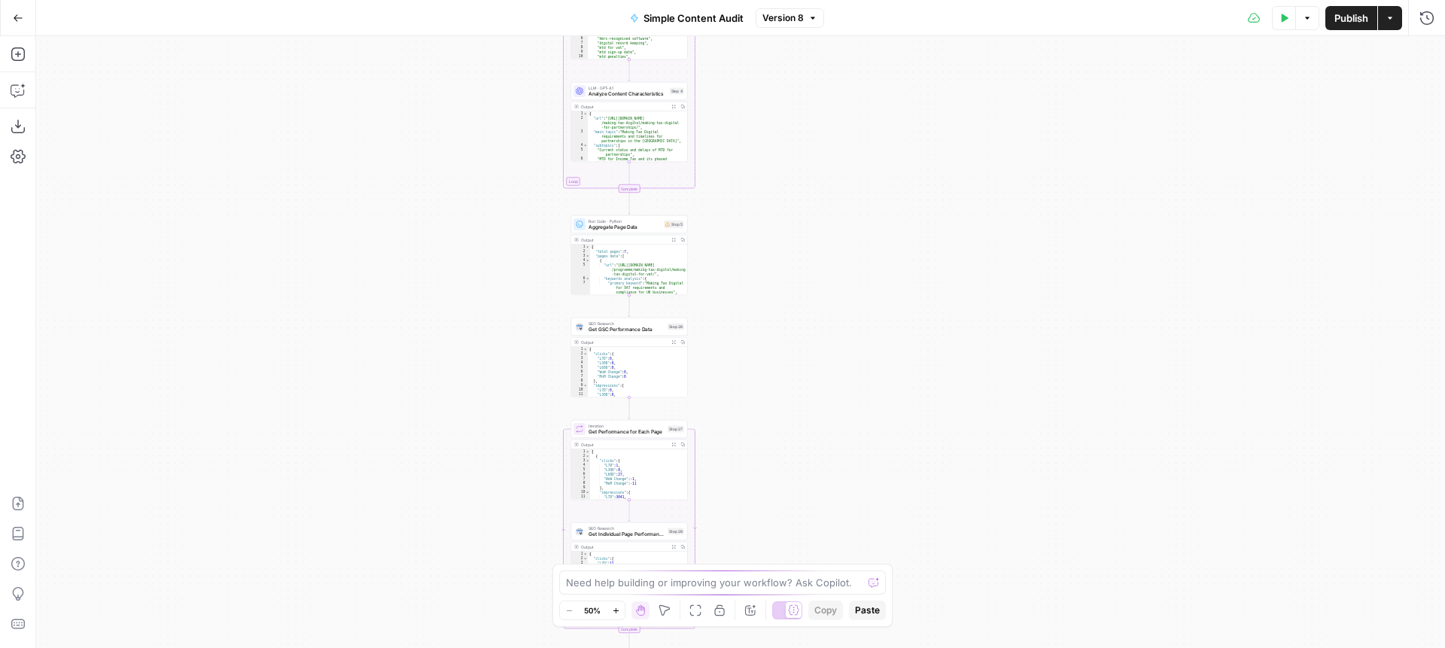
drag, startPoint x: 775, startPoint y: 333, endPoint x: 769, endPoint y: 262, distance: 71.0
click at [769, 262] on div "Workflow Input Settings Inputs Content Processing Extract Sitemap URLs Step 1 O…" at bounding box center [740, 342] width 1409 height 612
click at [747, 278] on div "Workflow Input Settings Inputs Content Processing Extract Sitemap URLs Step 1 O…" at bounding box center [740, 342] width 1409 height 612
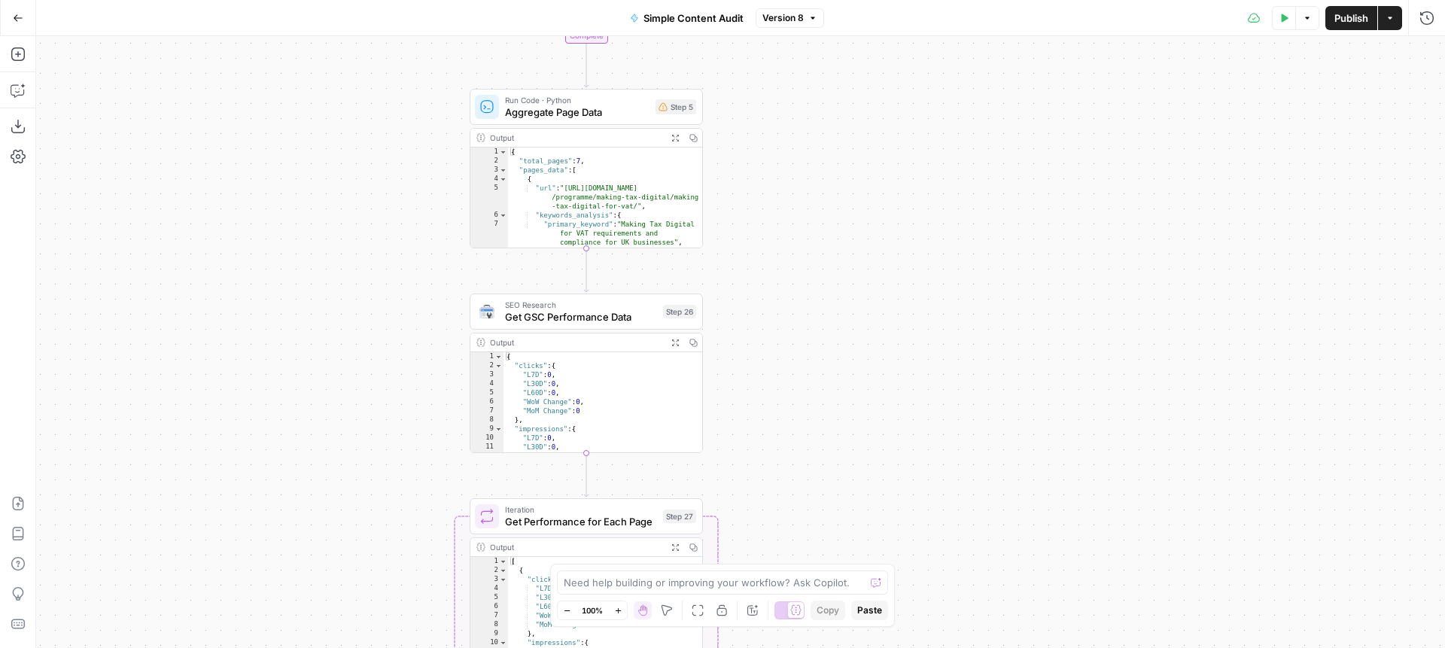
drag, startPoint x: 751, startPoint y: 285, endPoint x: 796, endPoint y: 227, distance: 73.5
click at [796, 227] on div "Workflow Input Settings Inputs Content Processing Extract Sitemap URLs Step 1 O…" at bounding box center [740, 342] width 1409 height 612
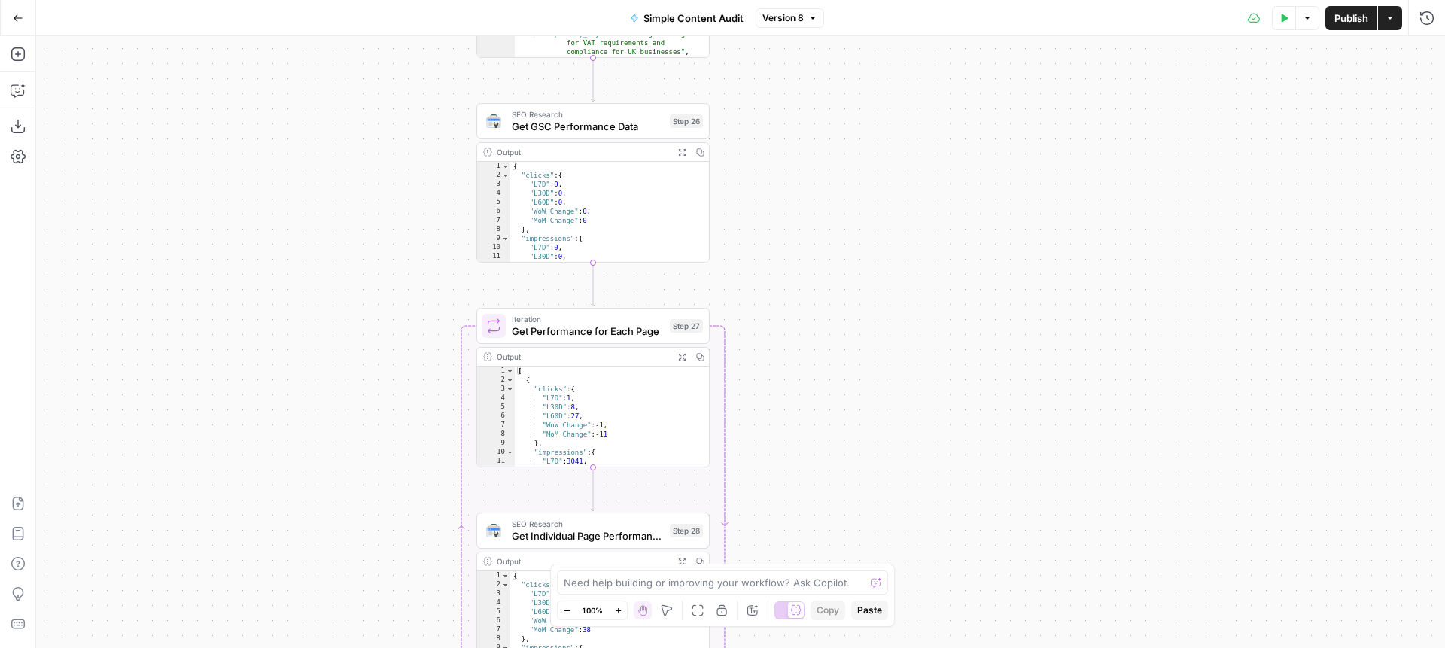
drag, startPoint x: 774, startPoint y: 376, endPoint x: 780, endPoint y: 190, distance: 186.7
click at [780, 190] on div "Workflow Input Settings Inputs Content Processing Extract Sitemap URLs Step 1 O…" at bounding box center [740, 342] width 1409 height 612
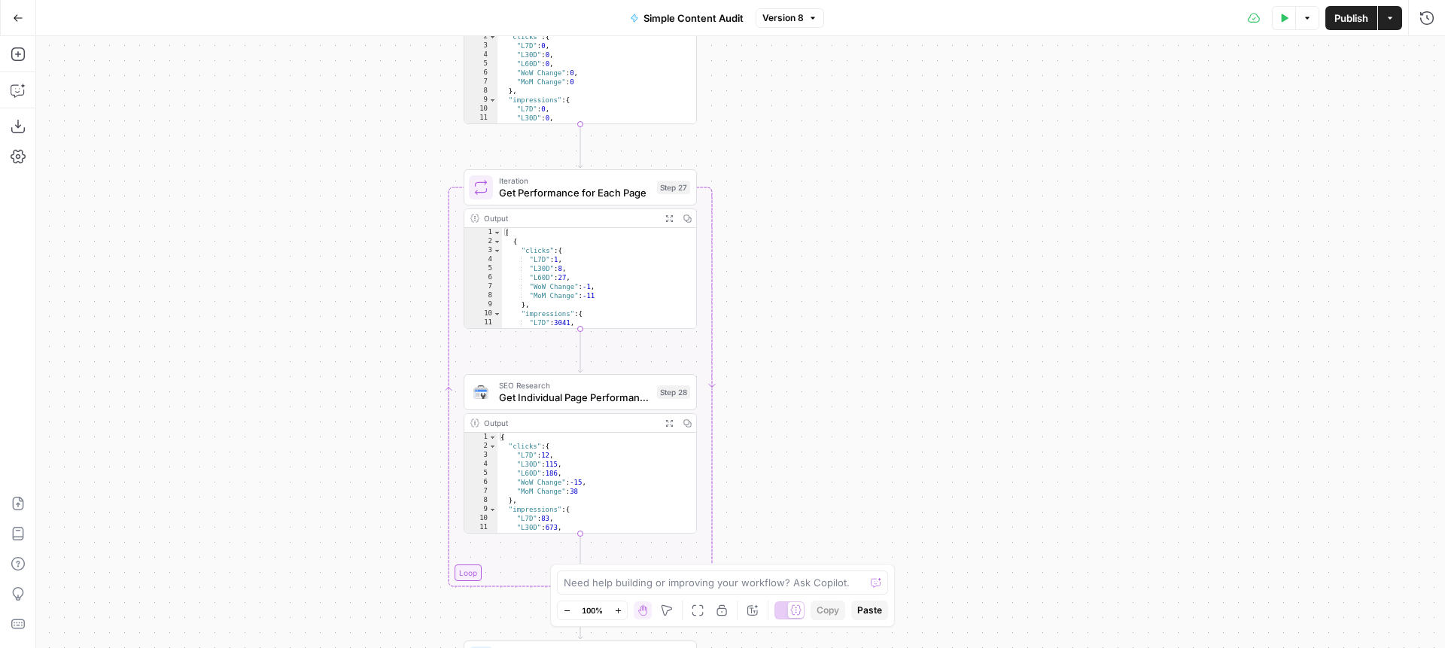
drag, startPoint x: 778, startPoint y: 343, endPoint x: 765, endPoint y: 227, distance: 116.7
click at [765, 228] on div "Workflow Input Settings Inputs Content Processing Extract Sitemap URLs Step 1 O…" at bounding box center [740, 342] width 1409 height 612
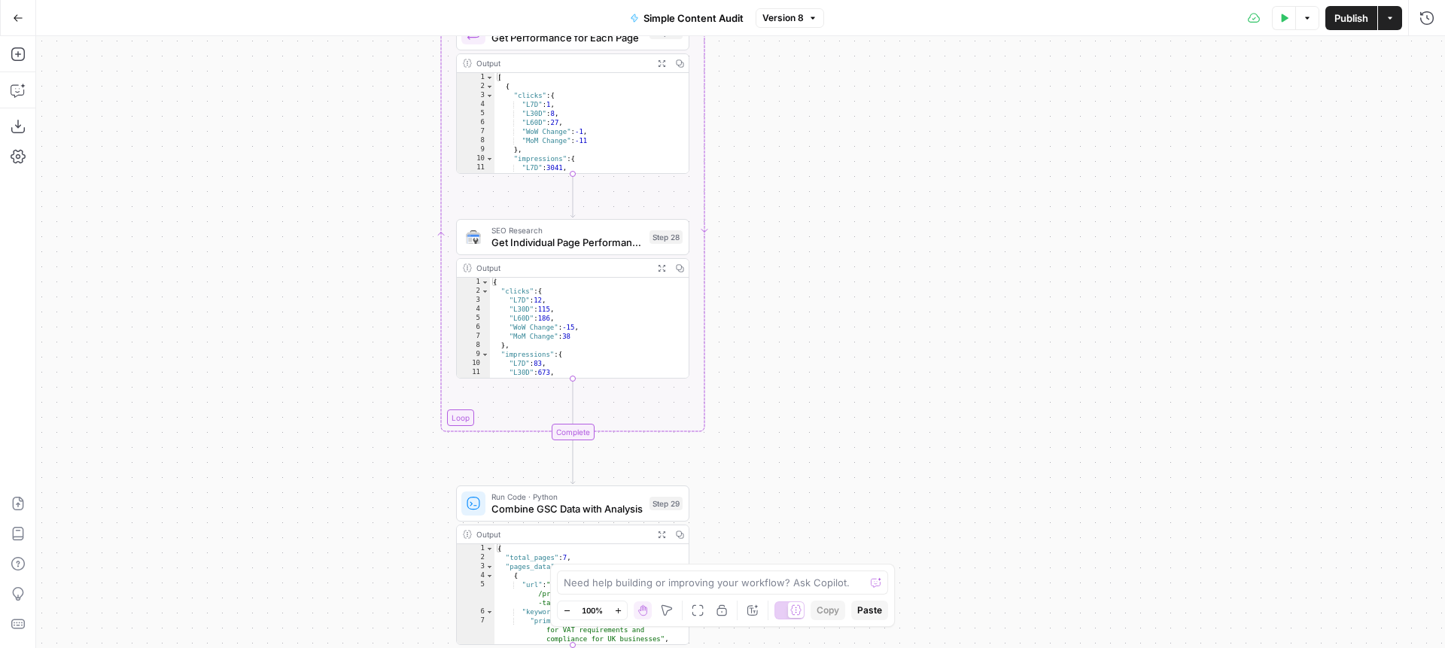
drag, startPoint x: 792, startPoint y: 416, endPoint x: 783, endPoint y: 281, distance: 135.0
click at [783, 257] on div "Workflow Input Settings Inputs Content Processing Extract Sitemap URLs Step 1 O…" at bounding box center [740, 342] width 1409 height 612
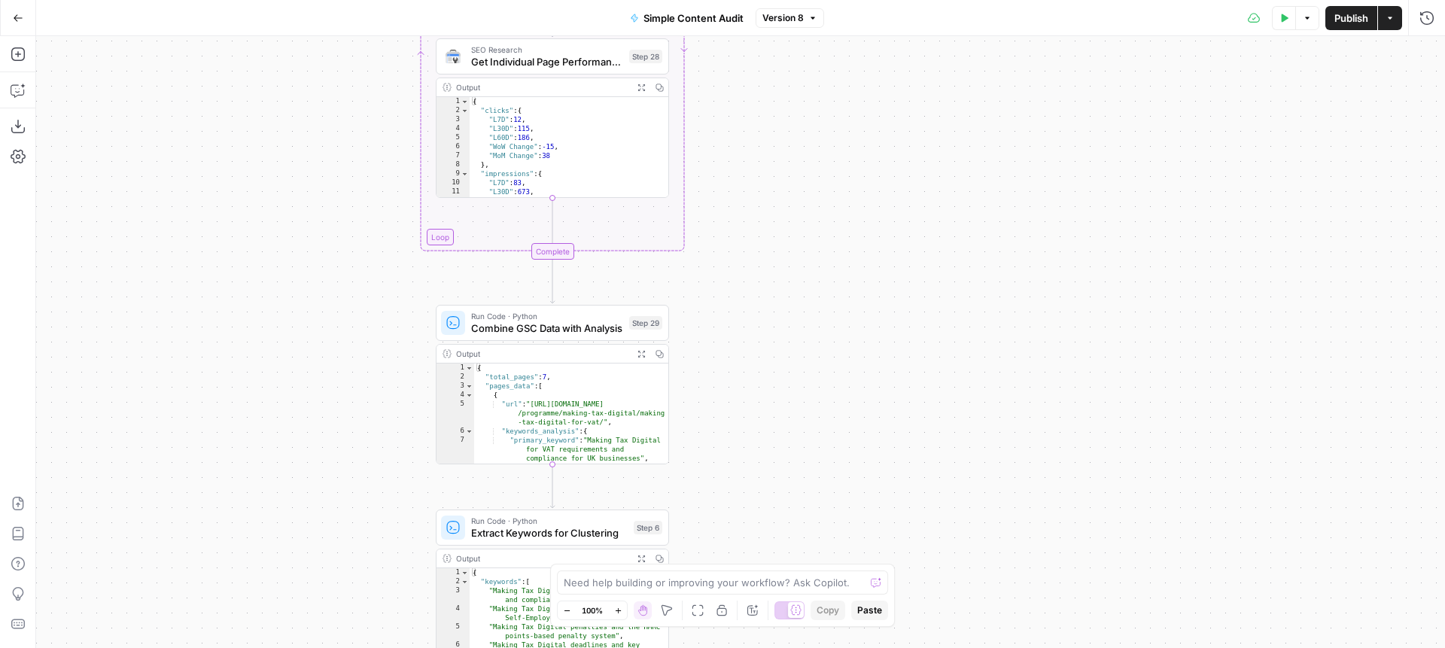
drag, startPoint x: 811, startPoint y: 447, endPoint x: 788, endPoint y: 251, distance: 197.0
click at [788, 251] on div "Workflow Input Settings Inputs Content Processing Extract Sitemap URLs Step 1 O…" at bounding box center [740, 342] width 1409 height 612
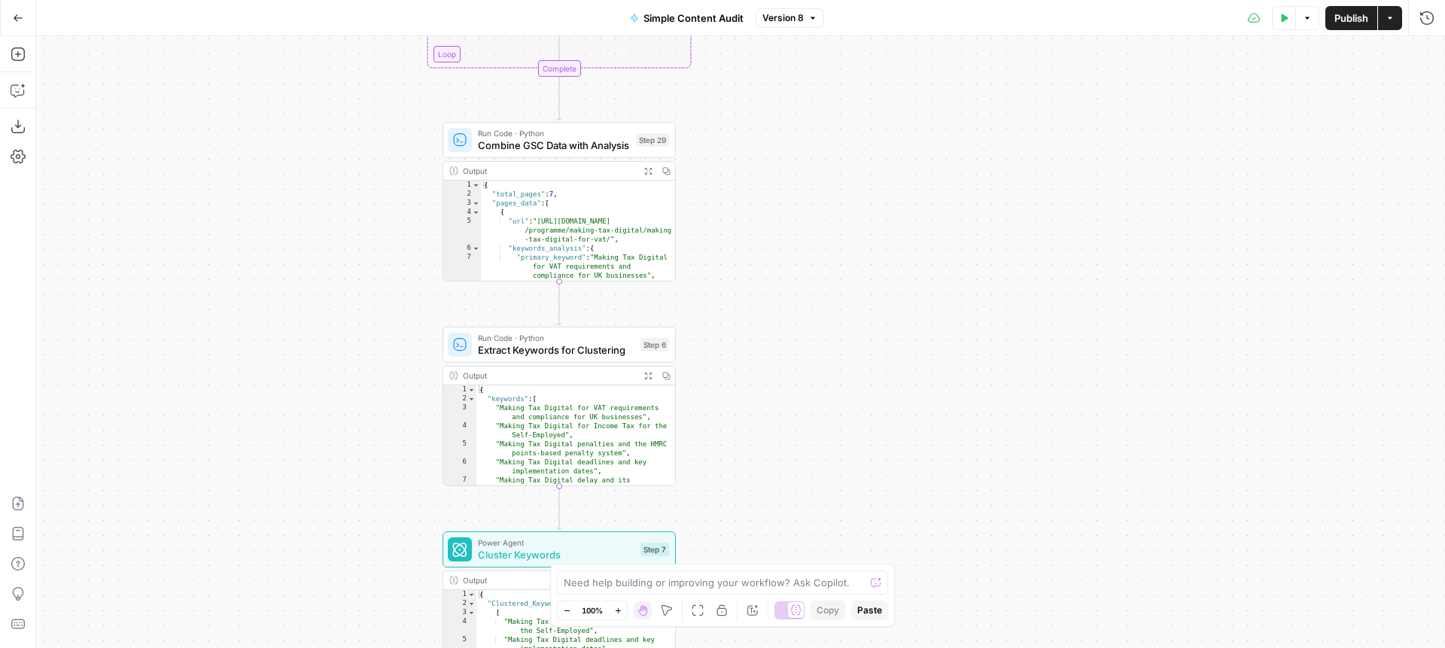
drag, startPoint x: 795, startPoint y: 290, endPoint x: 803, endPoint y: 259, distance: 32.7
click at [803, 258] on div "Workflow Input Settings Inputs Content Processing Extract Sitemap URLs Step 1 O…" at bounding box center [740, 342] width 1409 height 612
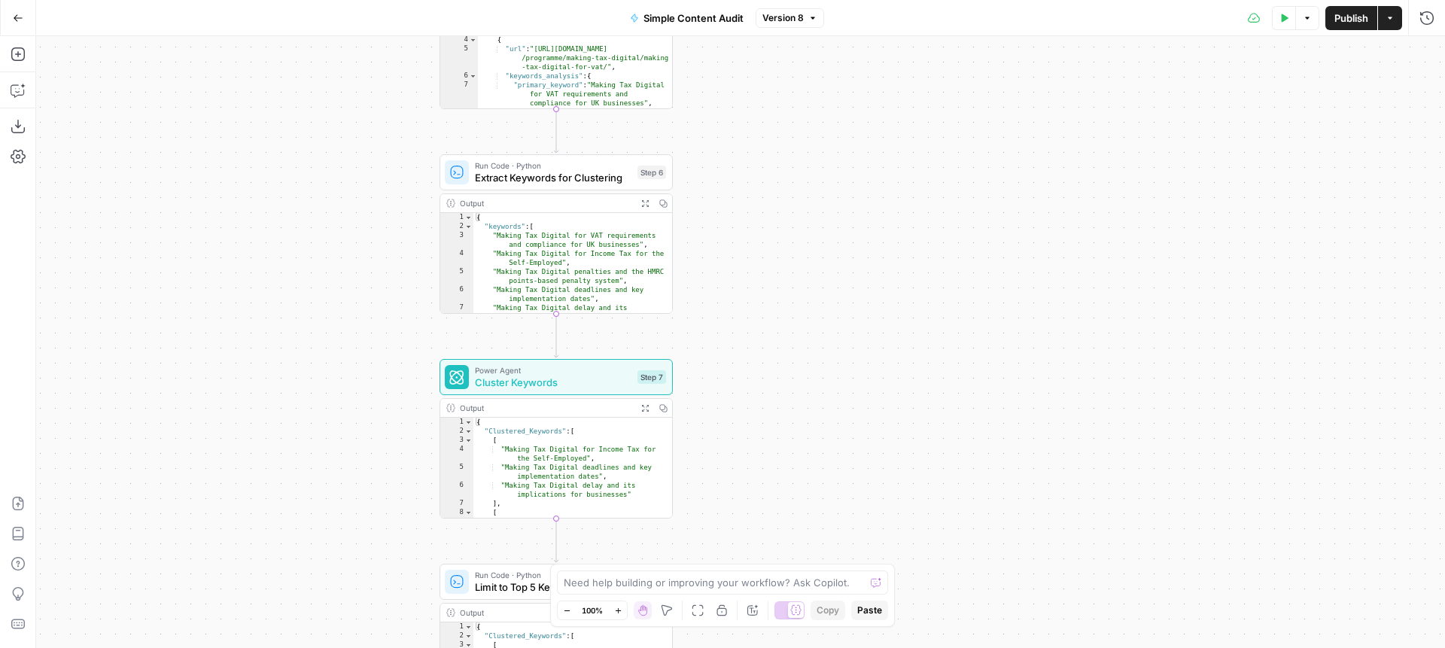
drag, startPoint x: 813, startPoint y: 400, endPoint x: 806, endPoint y: 236, distance: 163.4
click at [807, 235] on div "Workflow Input Settings Inputs Content Processing Extract Sitemap URLs Step 1 O…" at bounding box center [740, 342] width 1409 height 612
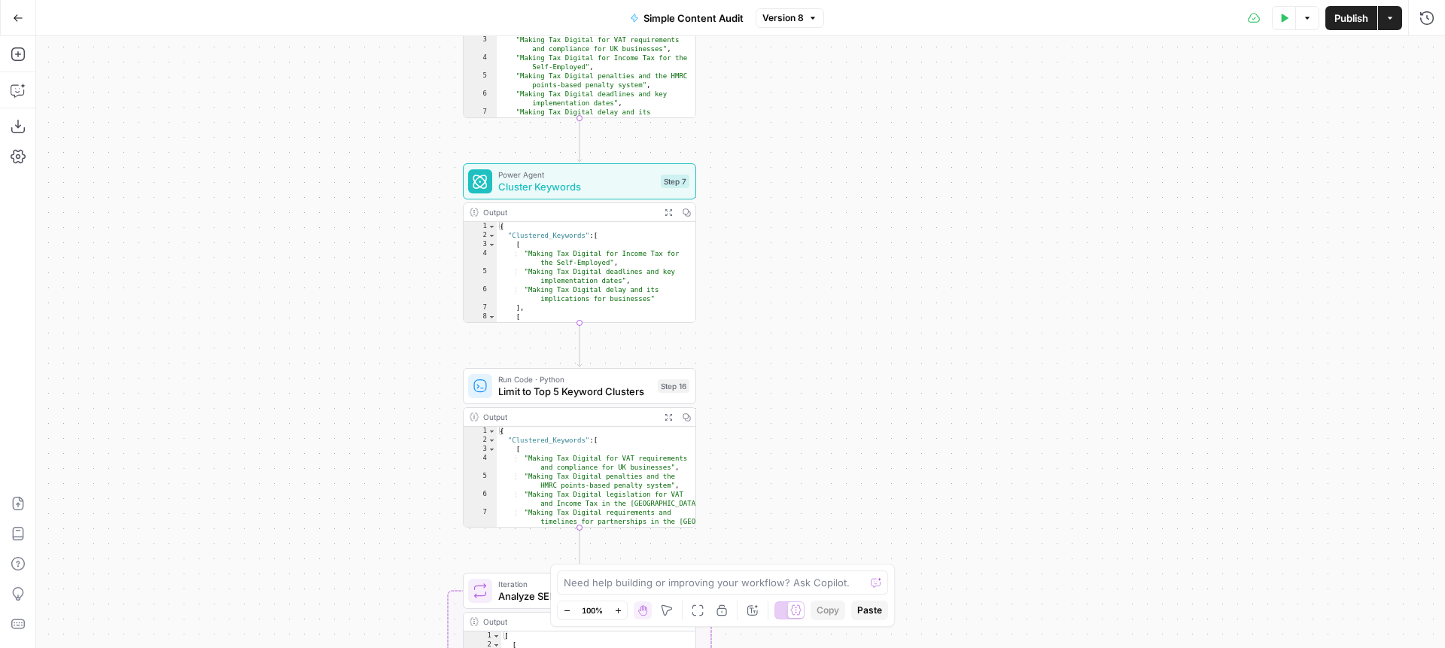
drag, startPoint x: 793, startPoint y: 431, endPoint x: 814, endPoint y: 242, distance: 190.8
click at [817, 236] on div "Workflow Input Settings Inputs Content Processing Extract Sitemap URLs Step 1 O…" at bounding box center [740, 342] width 1409 height 612
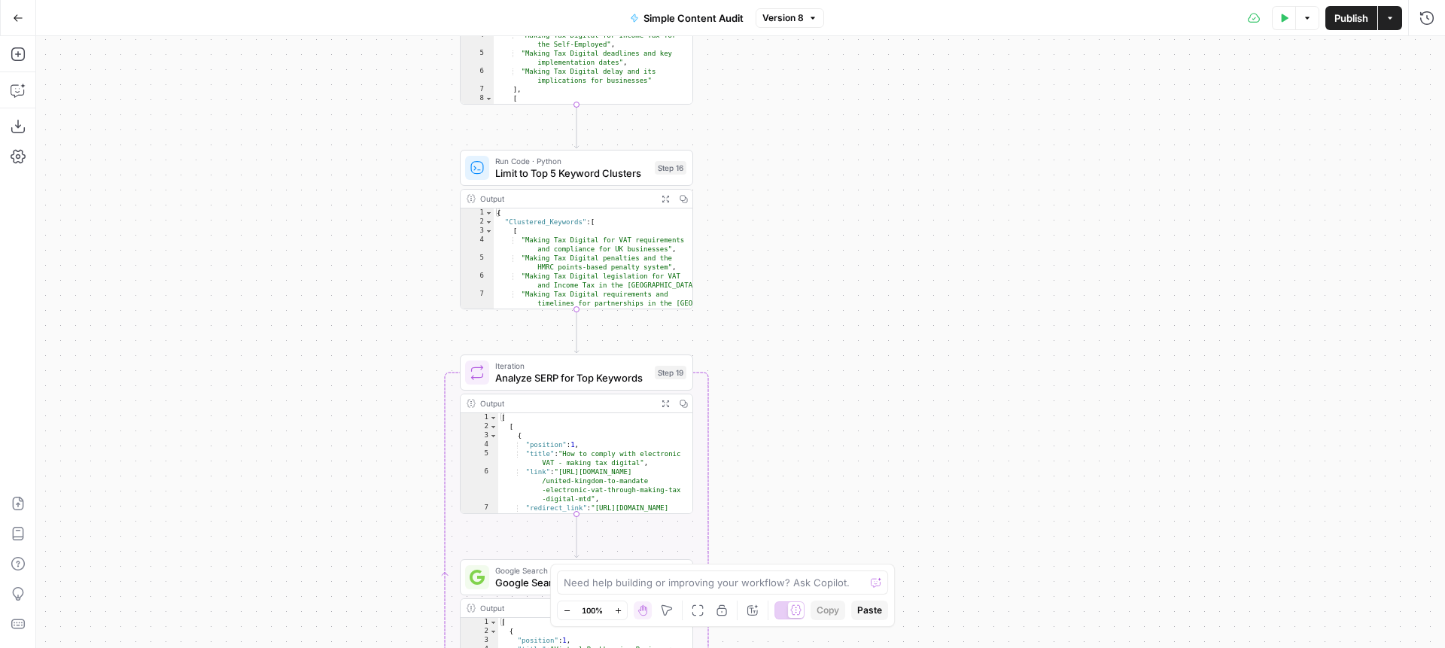
drag, startPoint x: 807, startPoint y: 444, endPoint x: 801, endPoint y: 269, distance: 175.5
click at [804, 231] on div "Workflow Input Settings Inputs Content Processing Extract Sitemap URLs Step 1 O…" at bounding box center [740, 342] width 1409 height 612
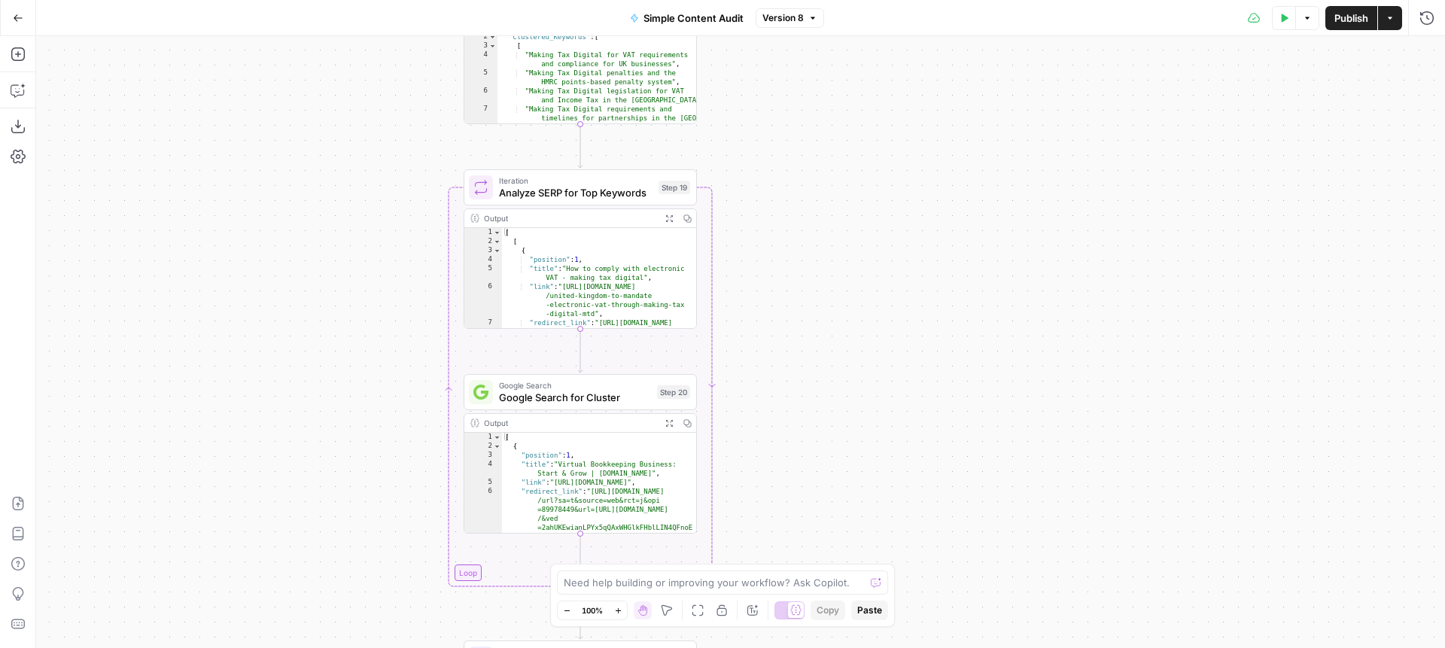
drag, startPoint x: 811, startPoint y: 433, endPoint x: 816, endPoint y: 231, distance: 202.5
click at [816, 231] on div "Workflow Input Settings Inputs Content Processing Extract Sitemap URLs Step 1 O…" at bounding box center [740, 342] width 1409 height 612
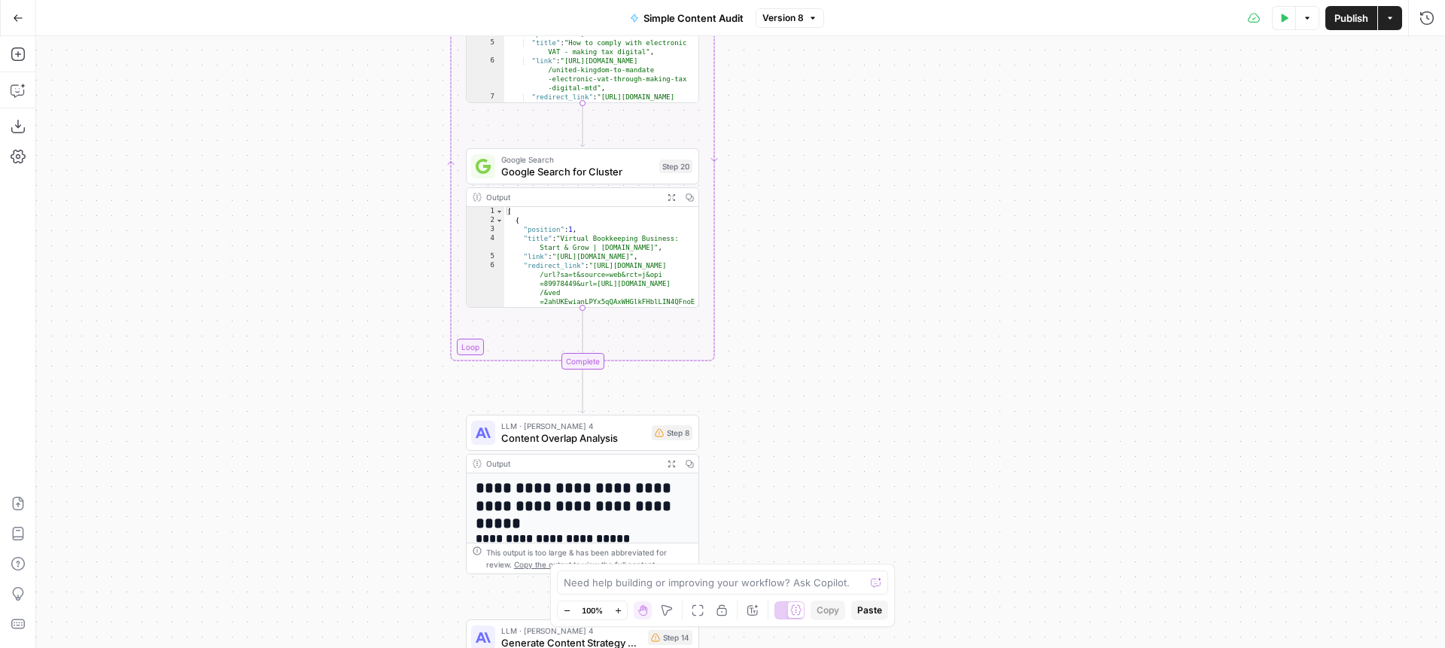
drag, startPoint x: 820, startPoint y: 324, endPoint x: 817, endPoint y: 258, distance: 66.3
click at [817, 258] on div "Workflow Input Settings Inputs Content Processing Extract Sitemap URLs Step 1 O…" at bounding box center [740, 342] width 1409 height 612
click at [575, 424] on span "LLM · [PERSON_NAME] 4" at bounding box center [573, 424] width 144 height 12
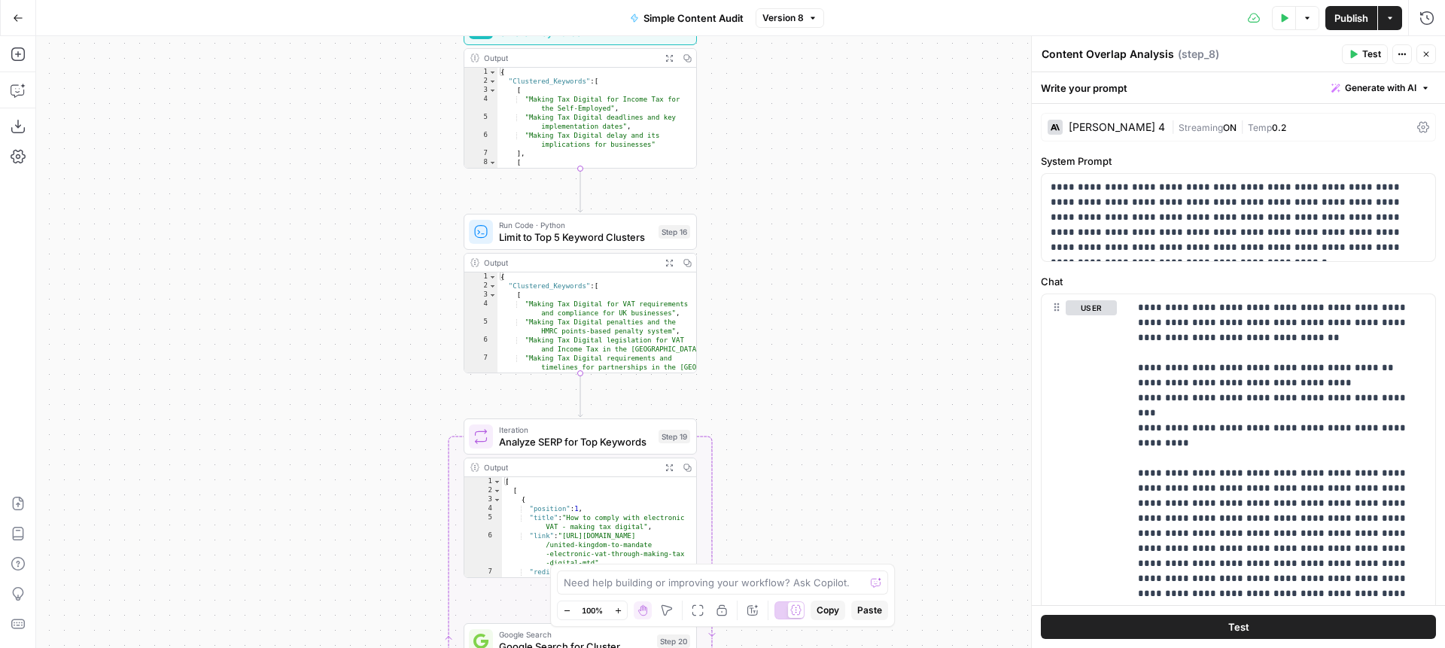
drag, startPoint x: 789, startPoint y: 424, endPoint x: 786, endPoint y: 293, distance: 130.2
click at [786, 293] on div "Workflow Input Settings Inputs Content Processing Extract Sitemap URLs Step 1 O…" at bounding box center [740, 342] width 1409 height 612
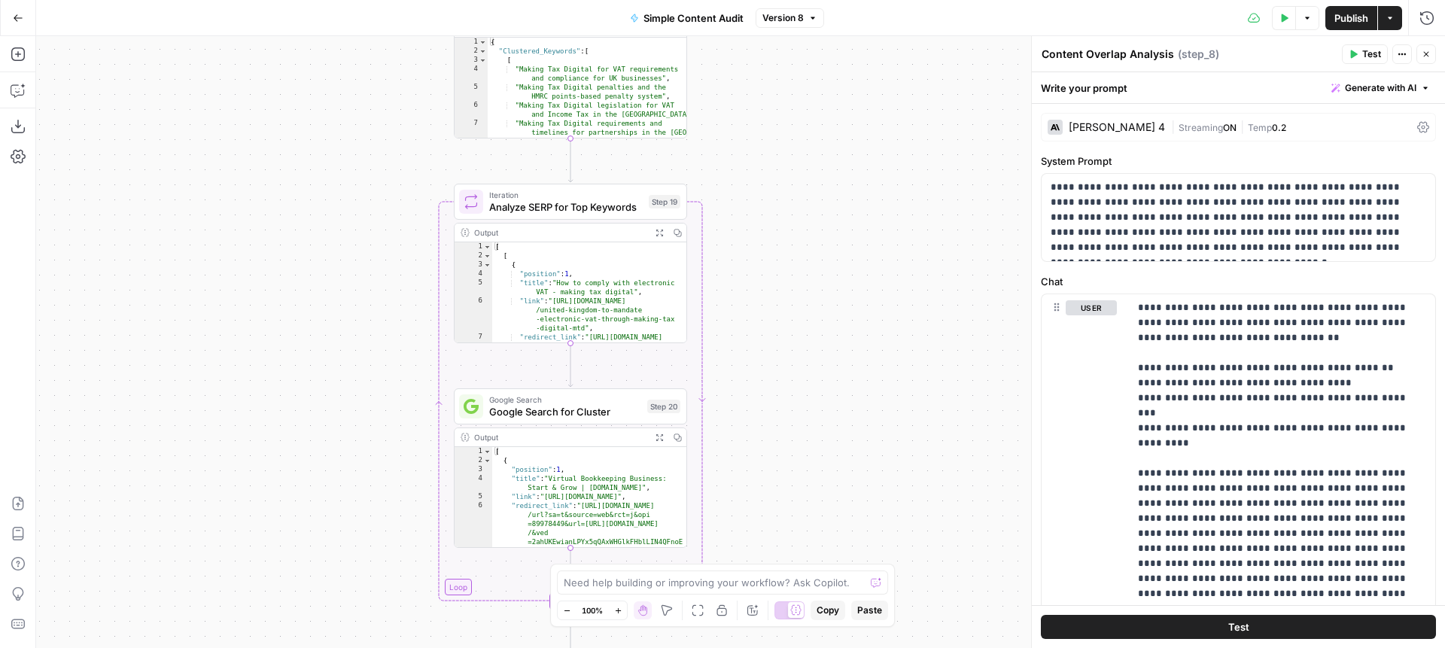
drag, startPoint x: 800, startPoint y: 506, endPoint x: 788, endPoint y: 218, distance: 287.7
click at [788, 218] on div "Workflow Input Settings Inputs Content Processing Extract Sitemap URLs Step 1 O…" at bounding box center [740, 342] width 1409 height 612
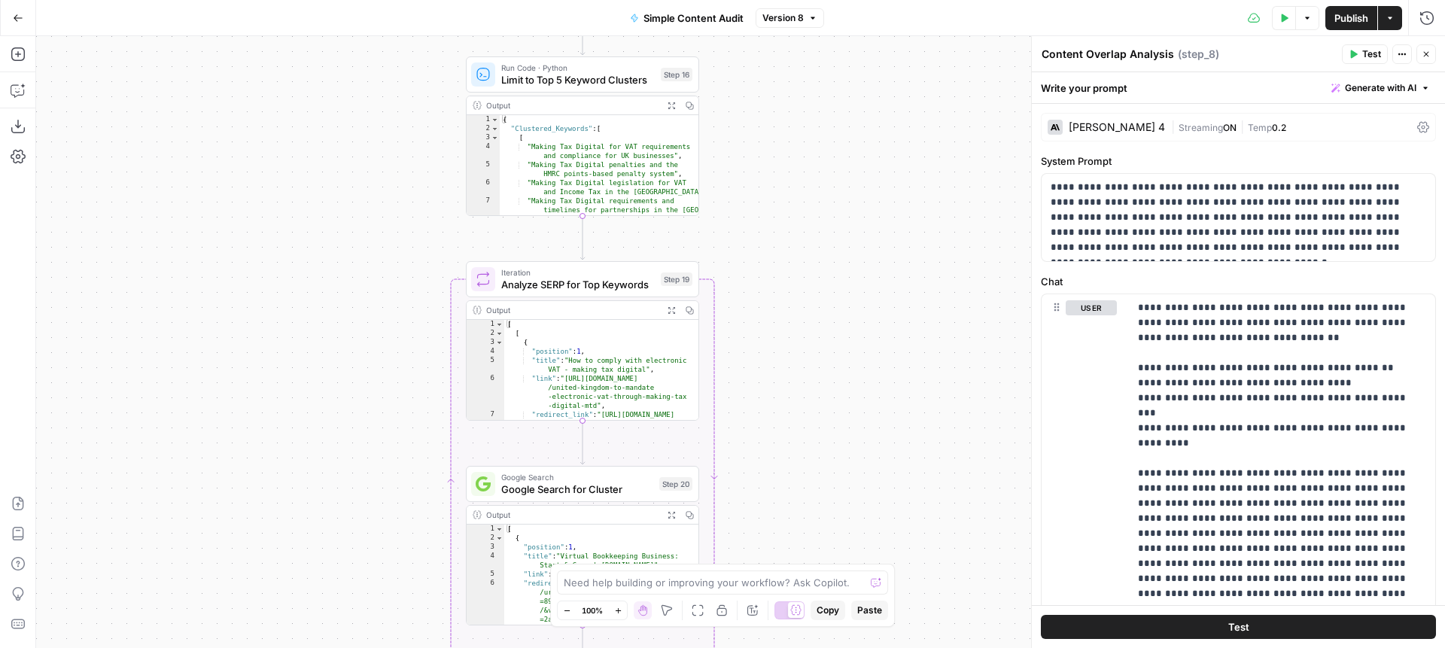
drag, startPoint x: 789, startPoint y: 330, endPoint x: 802, endPoint y: 458, distance: 128.6
click at [803, 458] on div "Workflow Input Settings Inputs Content Processing Extract Sitemap URLs Step 1 O…" at bounding box center [740, 342] width 1409 height 612
